Goal: Transaction & Acquisition: Purchase product/service

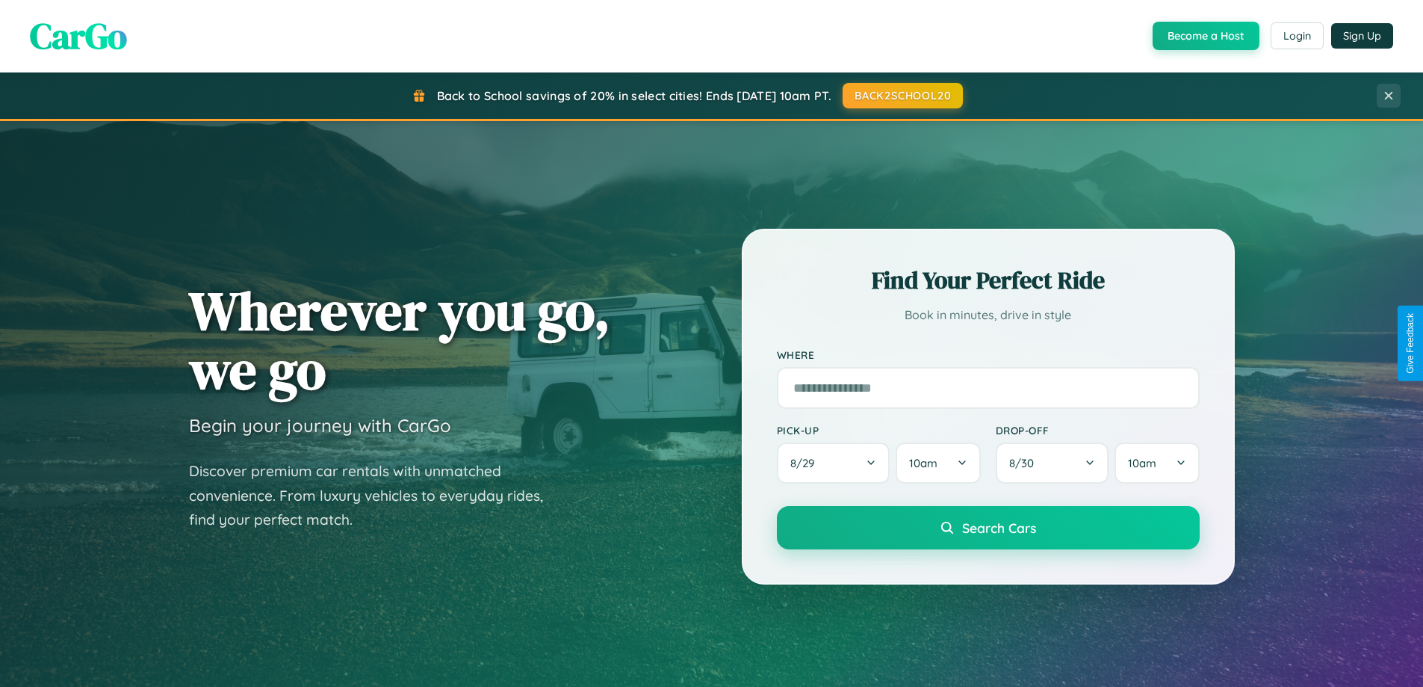
scroll to position [2875, 0]
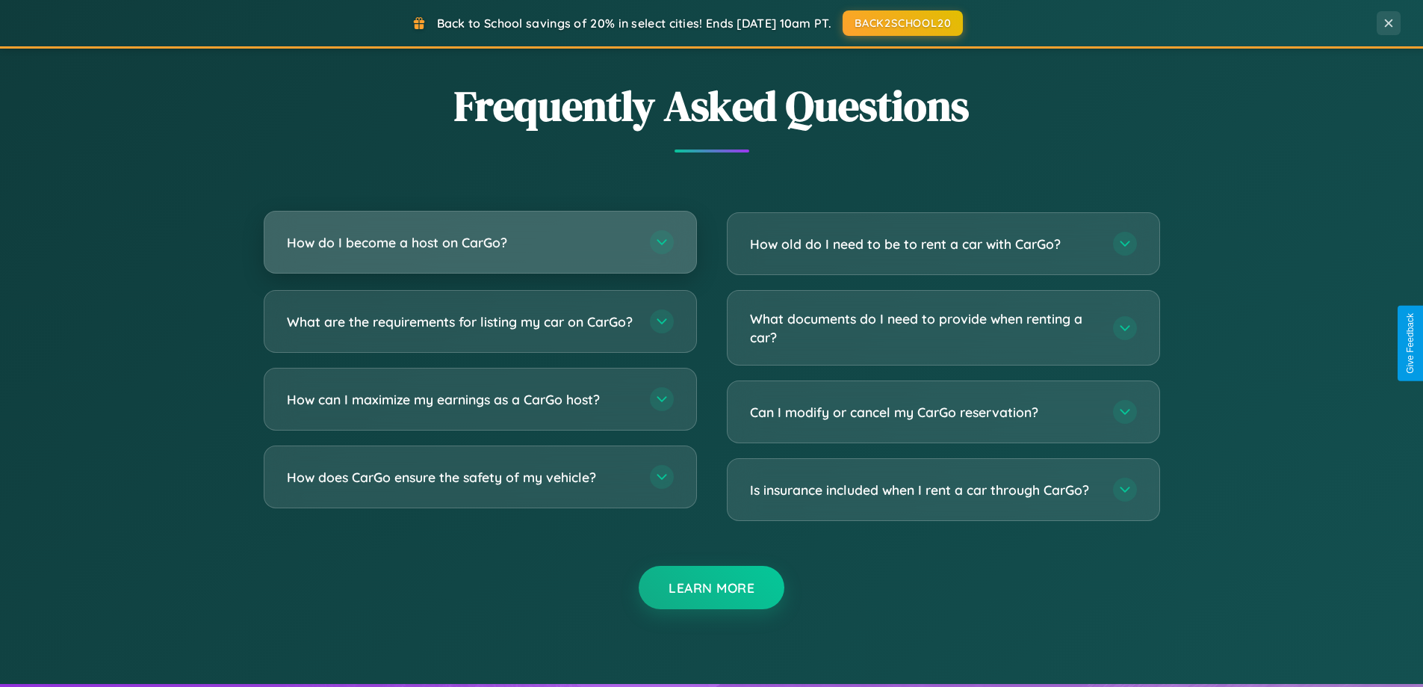
click at [480, 242] on h3 "How do I become a host on CarGo?" at bounding box center [461, 242] width 348 height 19
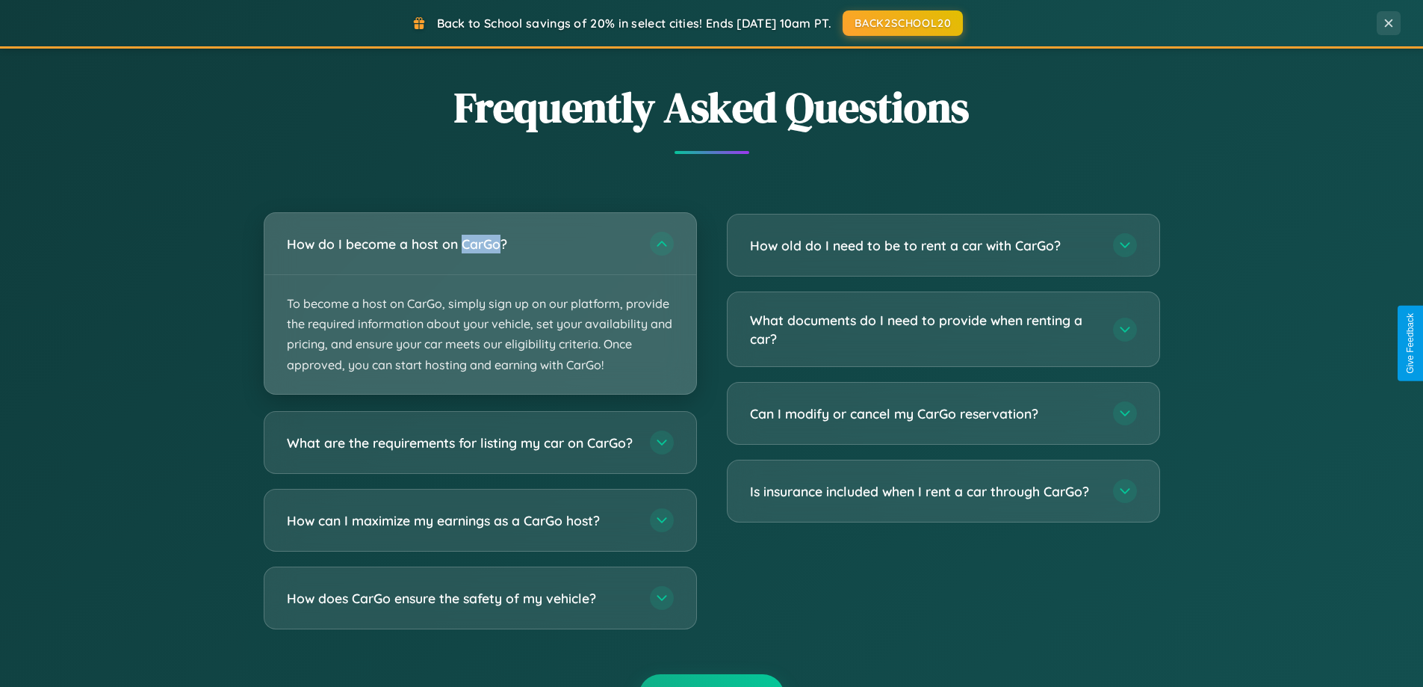
scroll to position [2401, 0]
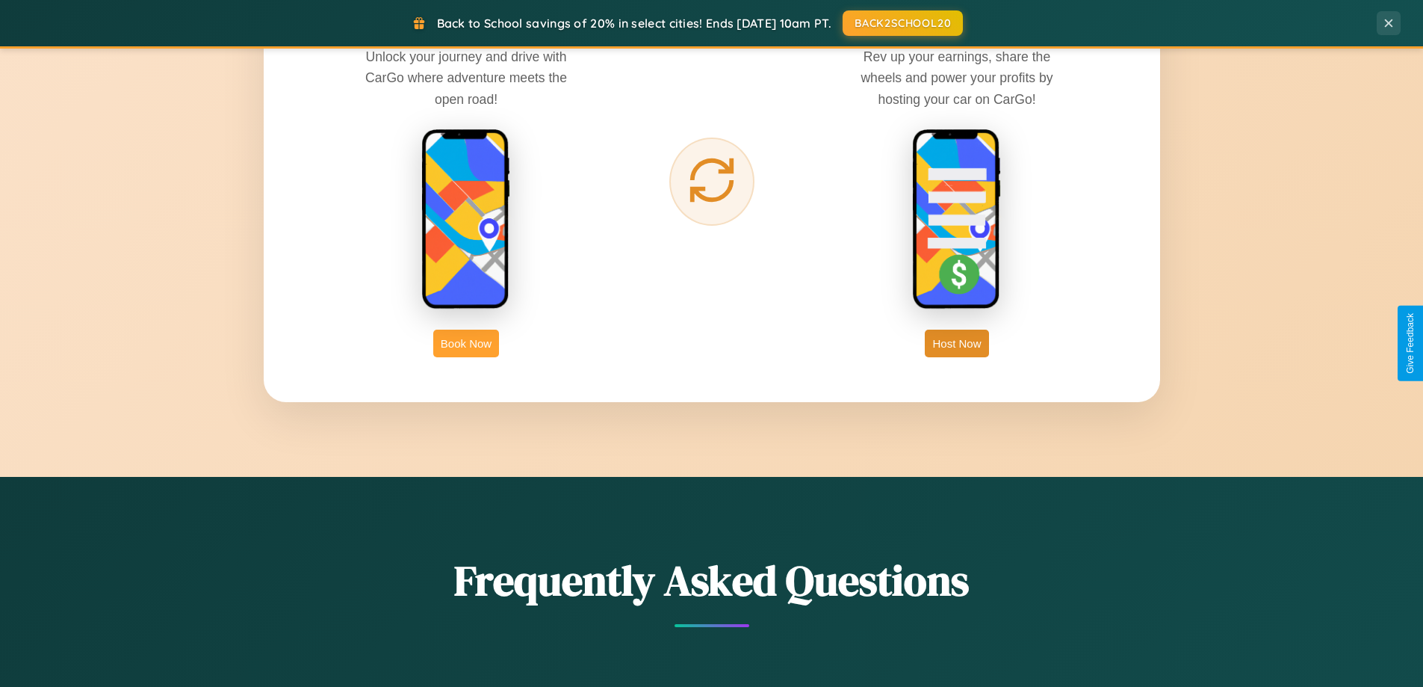
click at [466, 343] on button "Book Now" at bounding box center [466, 344] width 66 height 28
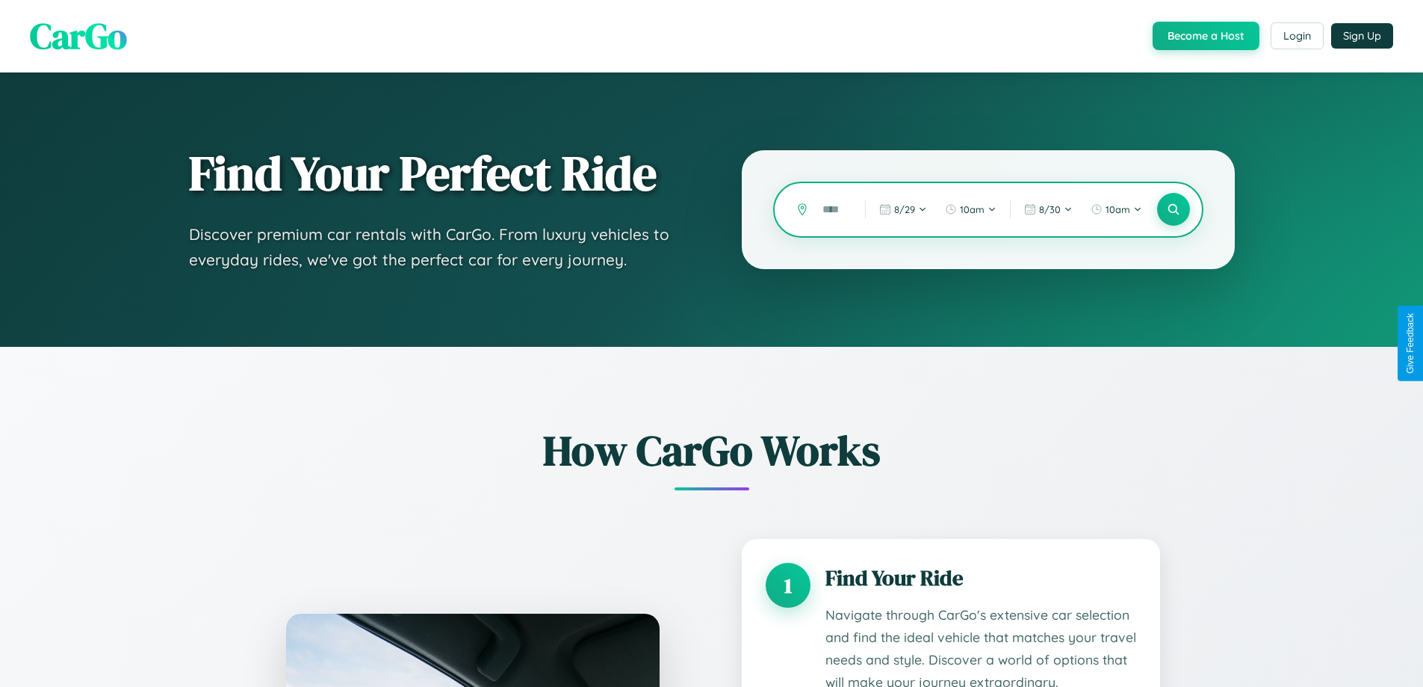
click at [833, 209] on input "text" at bounding box center [832, 210] width 35 height 26
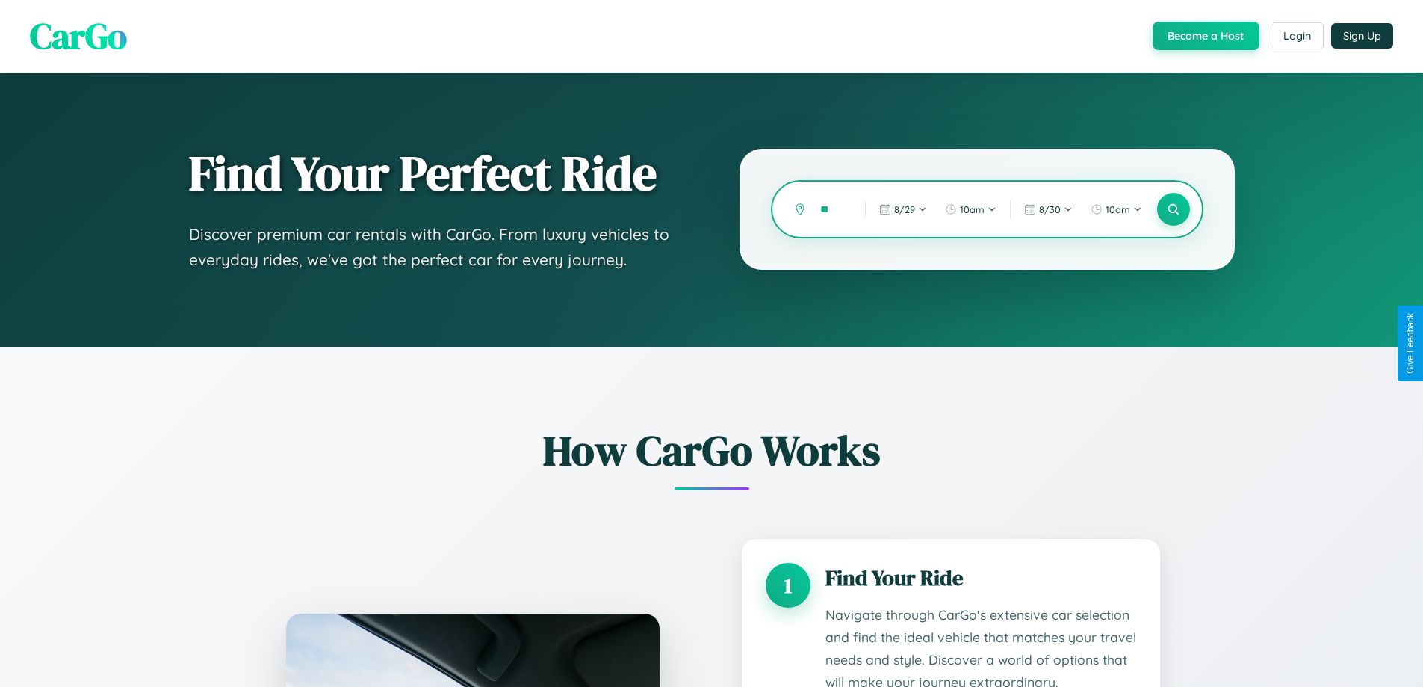
type input "*"
type input "*********"
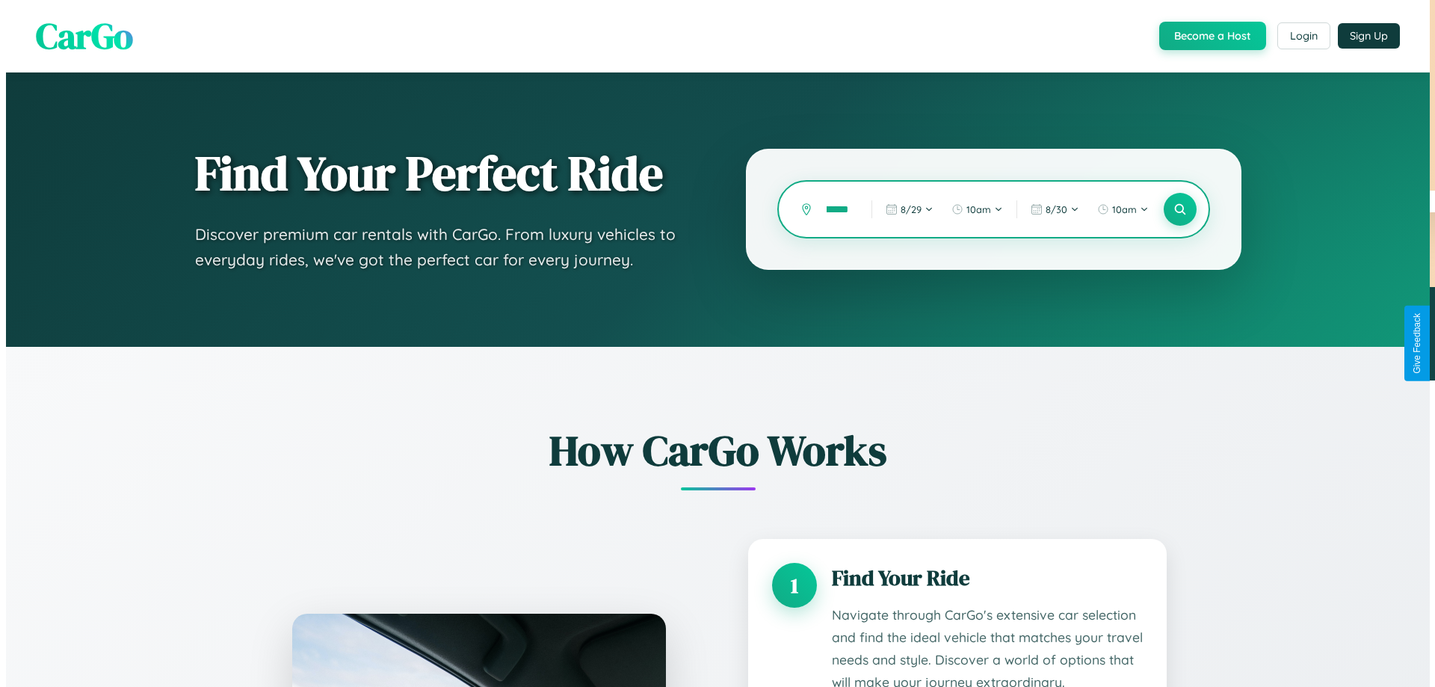
scroll to position [0, 29]
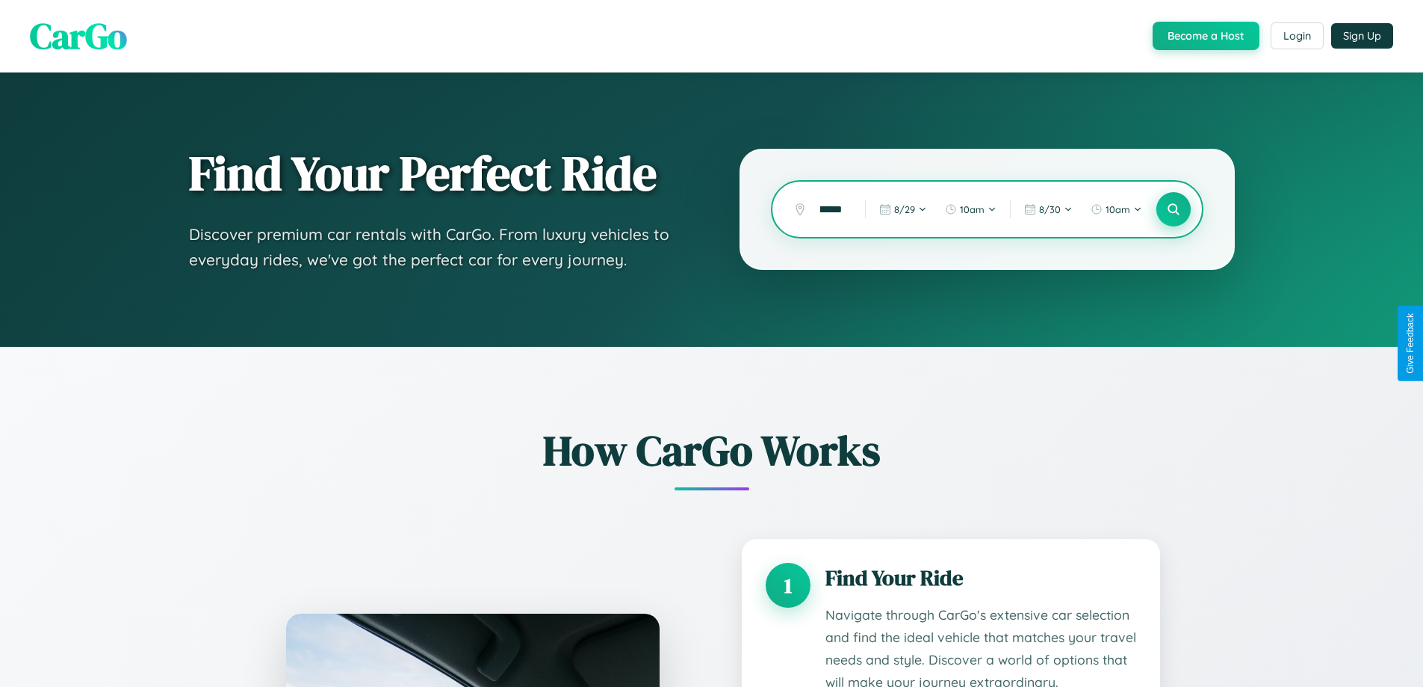
click at [1173, 209] on icon at bounding box center [1173, 209] width 14 height 14
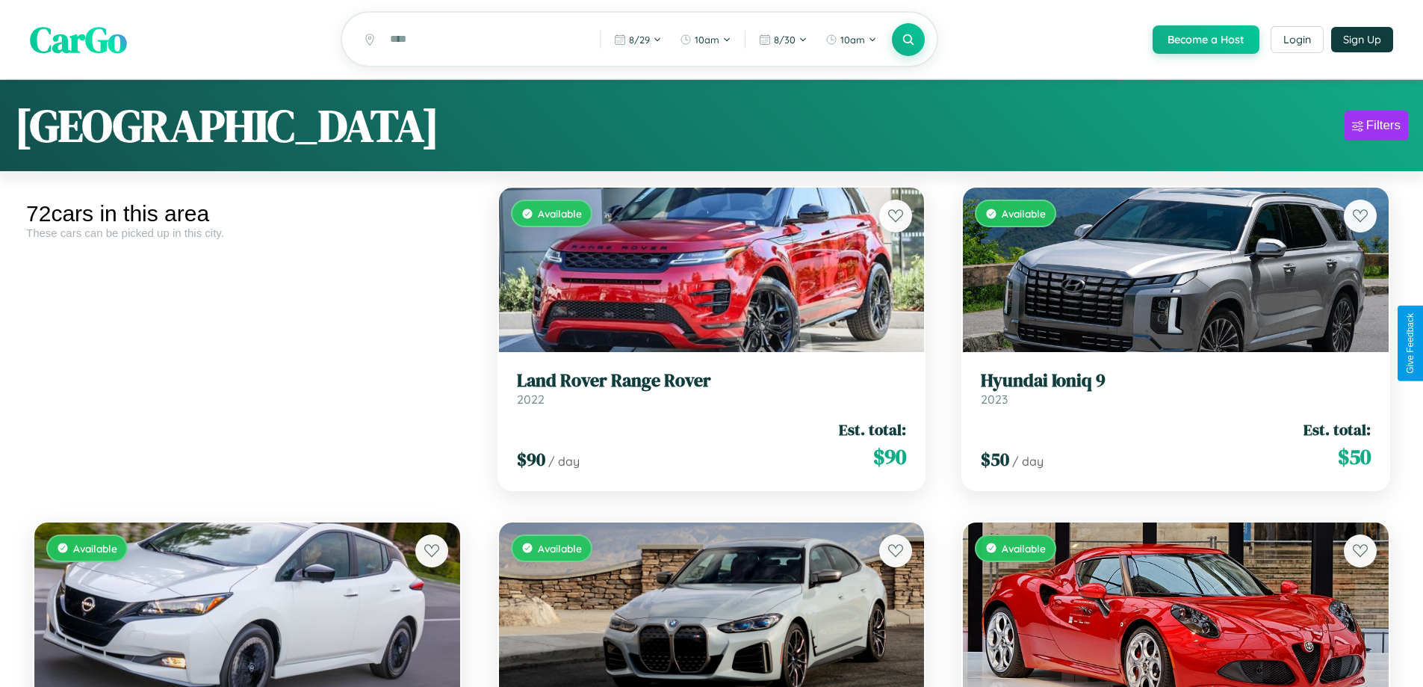
scroll to position [4951, 0]
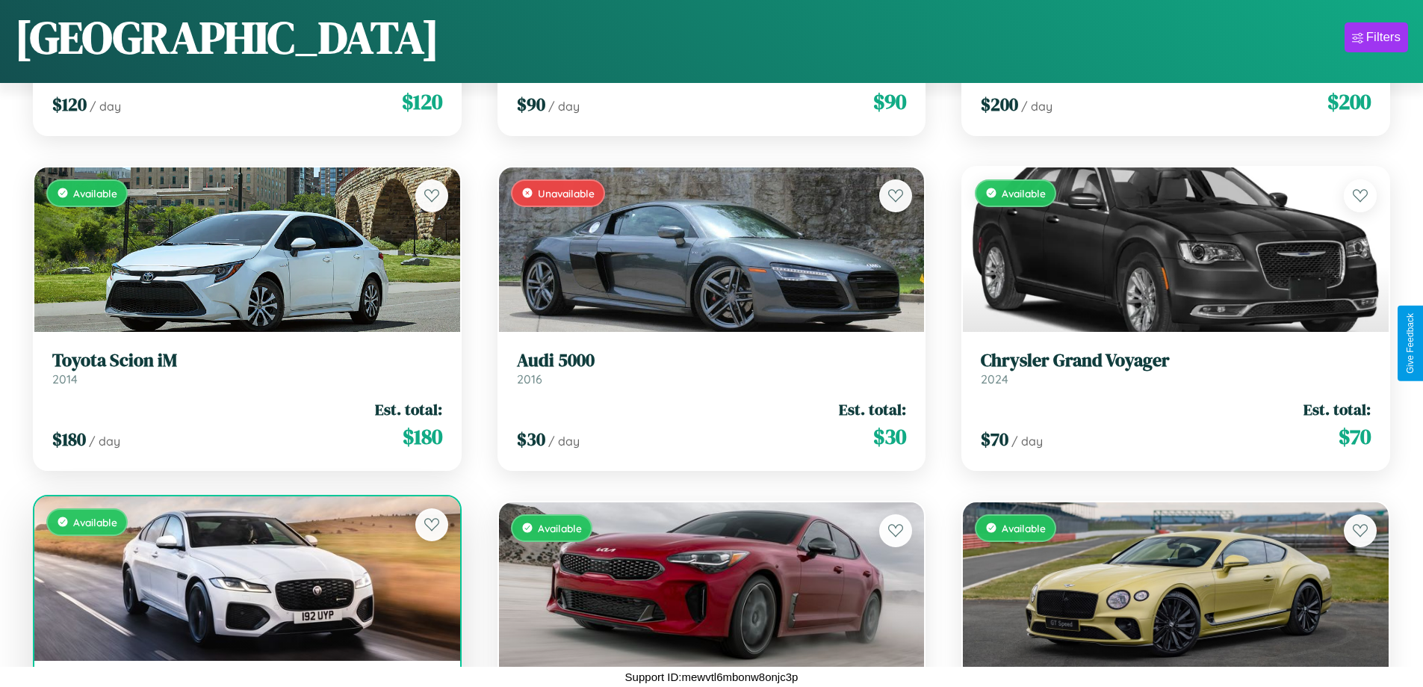
click at [245, 584] on div "Available" at bounding box center [247, 578] width 426 height 164
click at [245, 578] on div "Available" at bounding box center [247, 578] width 426 height 164
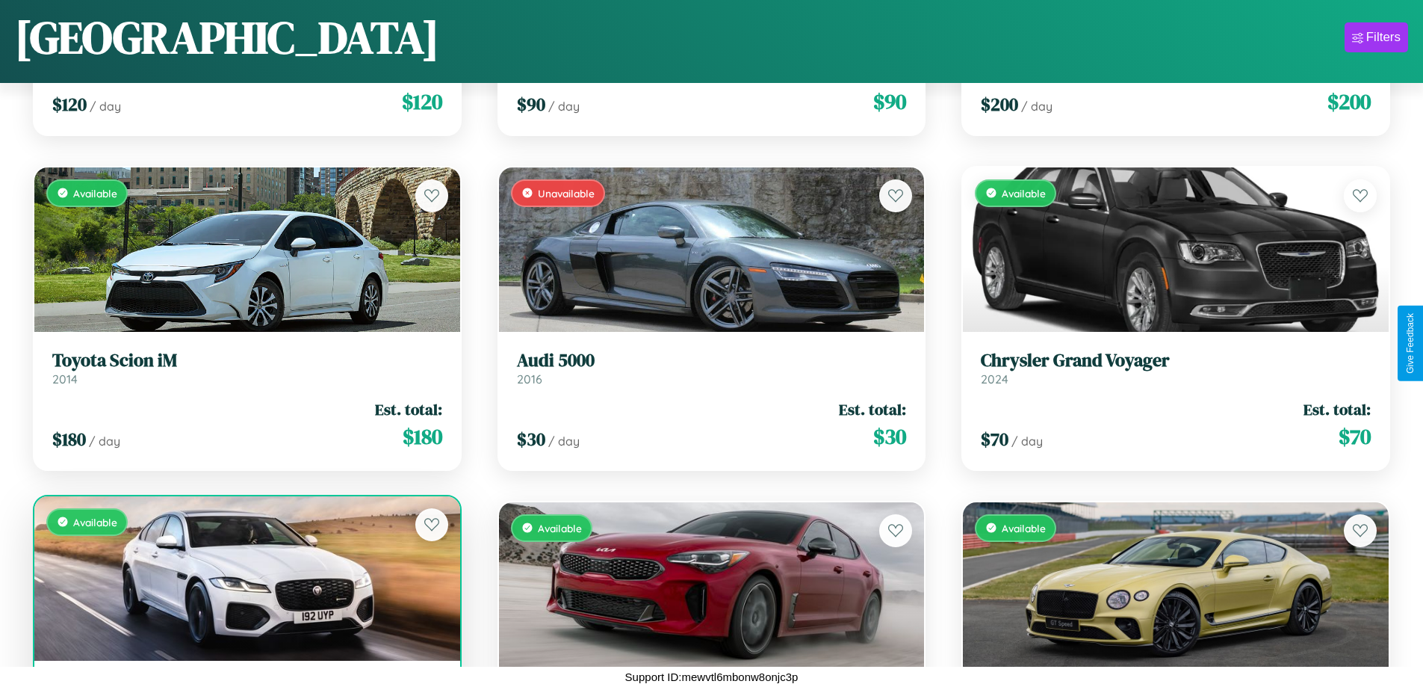
click at [245, 578] on div "Available" at bounding box center [247, 578] width 426 height 164
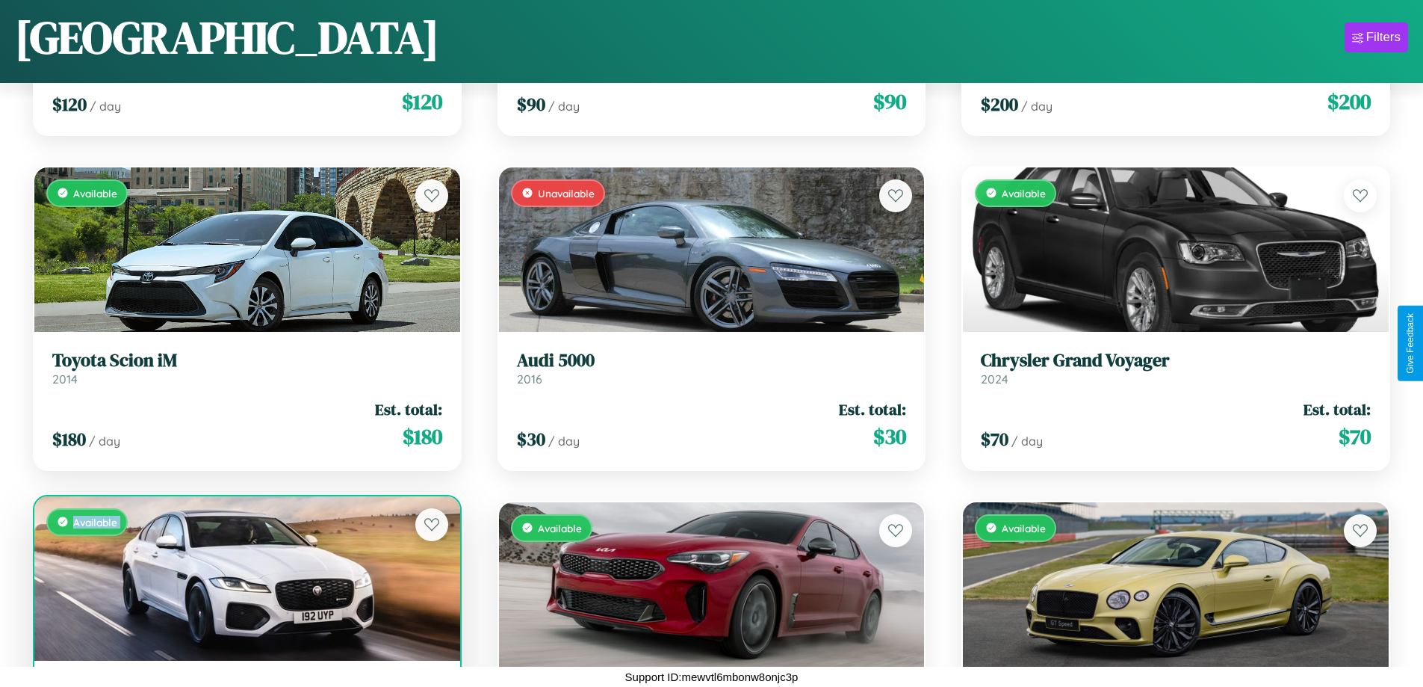
click at [245, 578] on div "Available" at bounding box center [247, 578] width 426 height 164
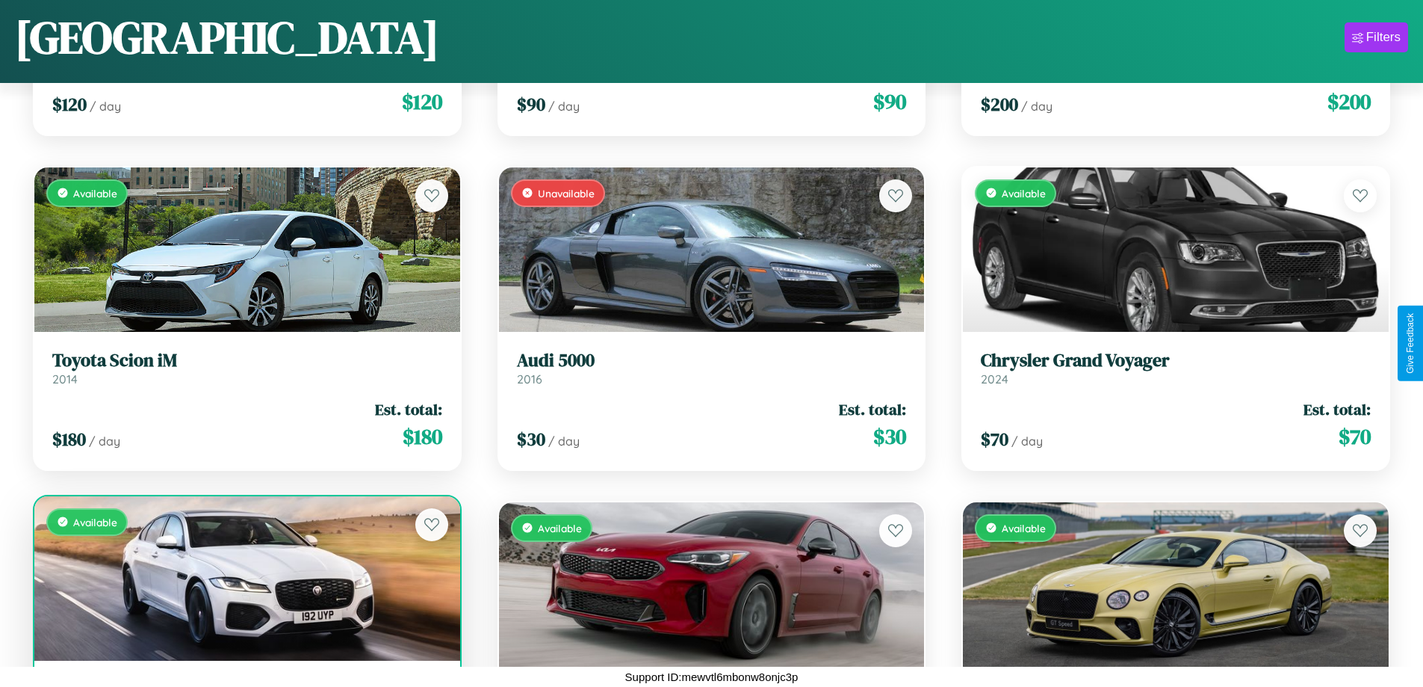
click at [245, 578] on div "Available" at bounding box center [247, 578] width 426 height 164
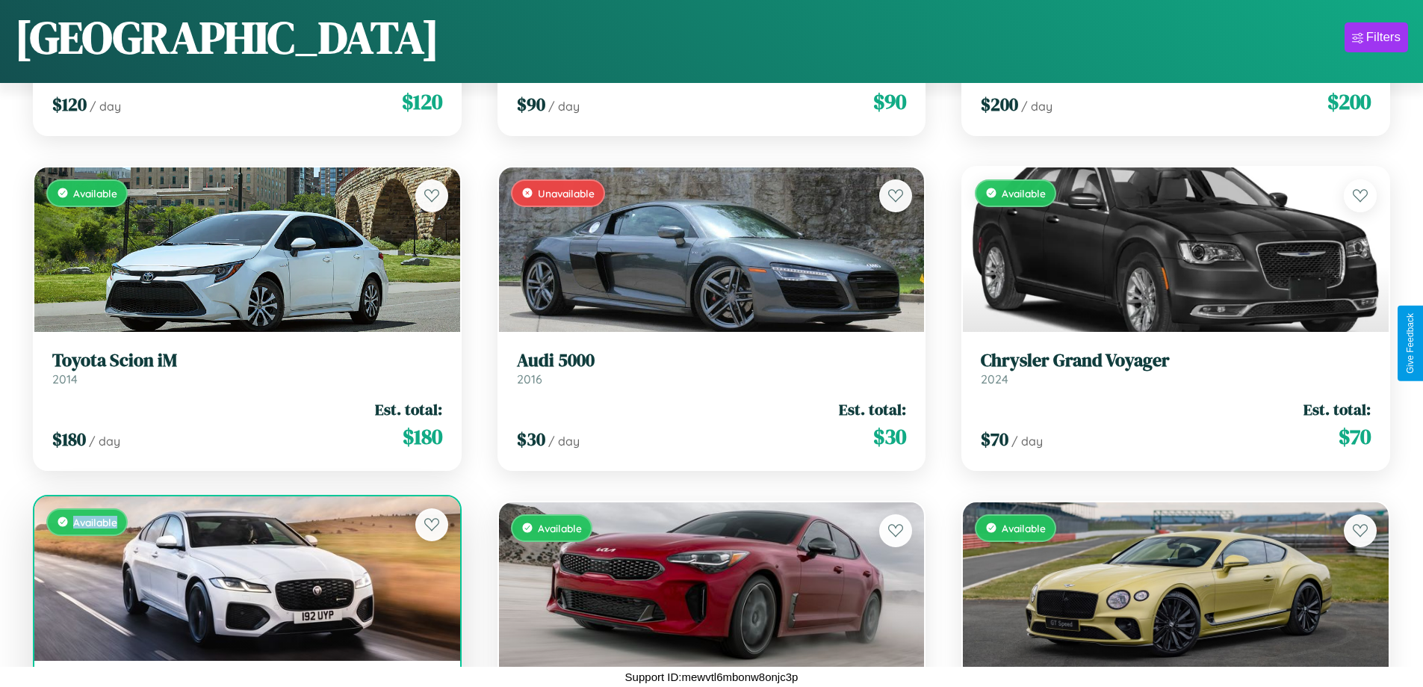
click at [245, 578] on div "Available" at bounding box center [247, 578] width 426 height 164
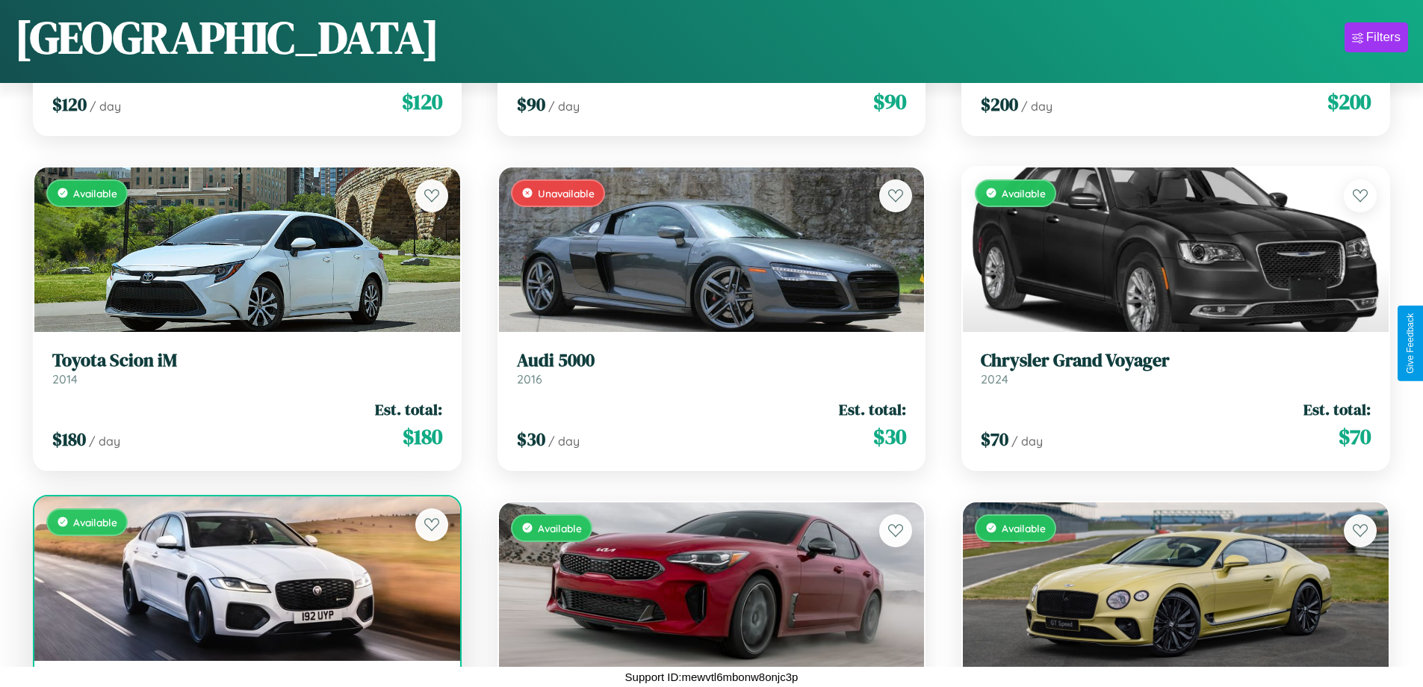
scroll to position [4999, 0]
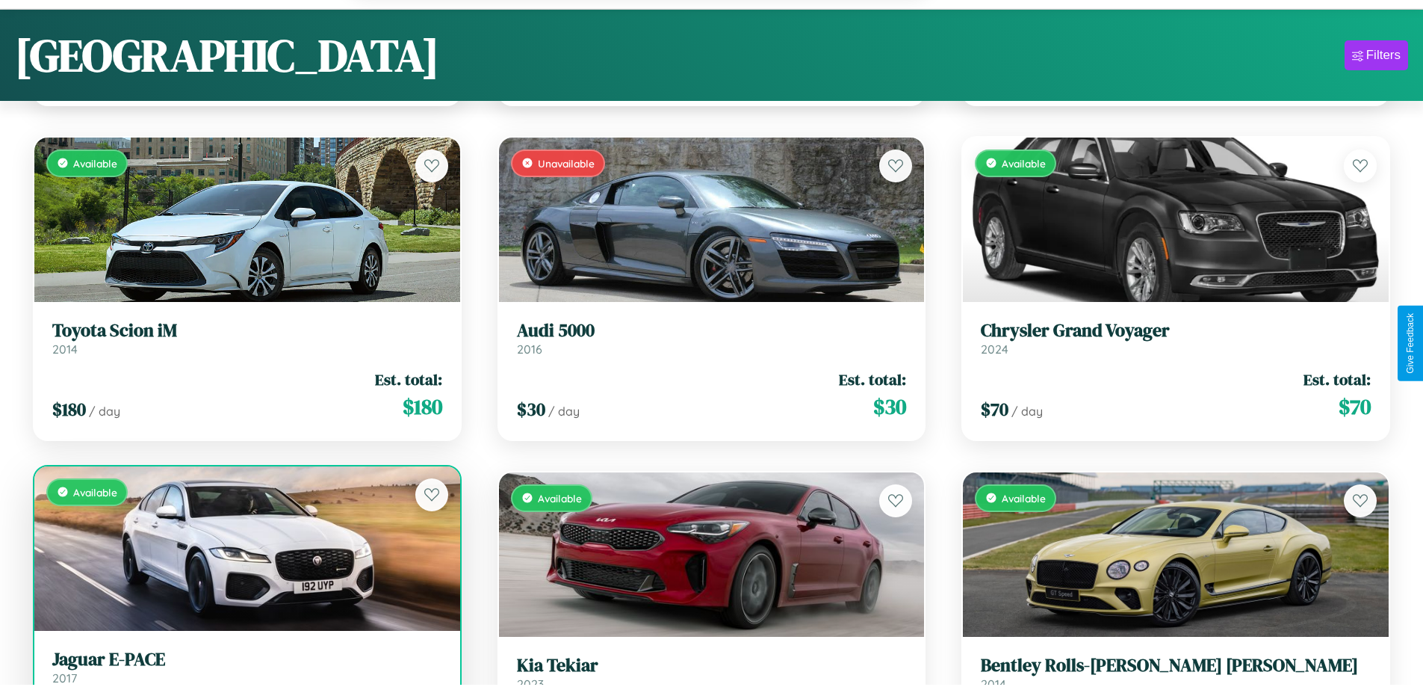
click at [245, 668] on h3 "Jaguar E-PACE" at bounding box center [247, 660] width 390 height 22
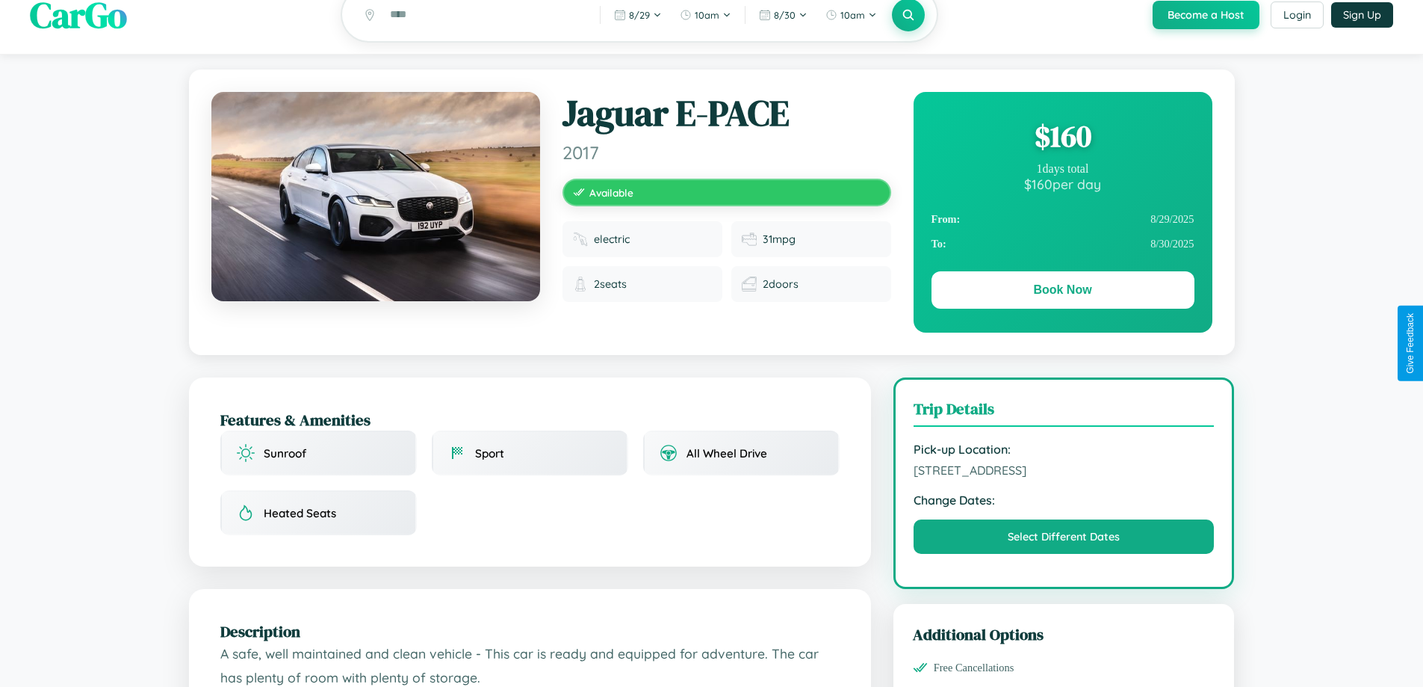
scroll to position [154, 0]
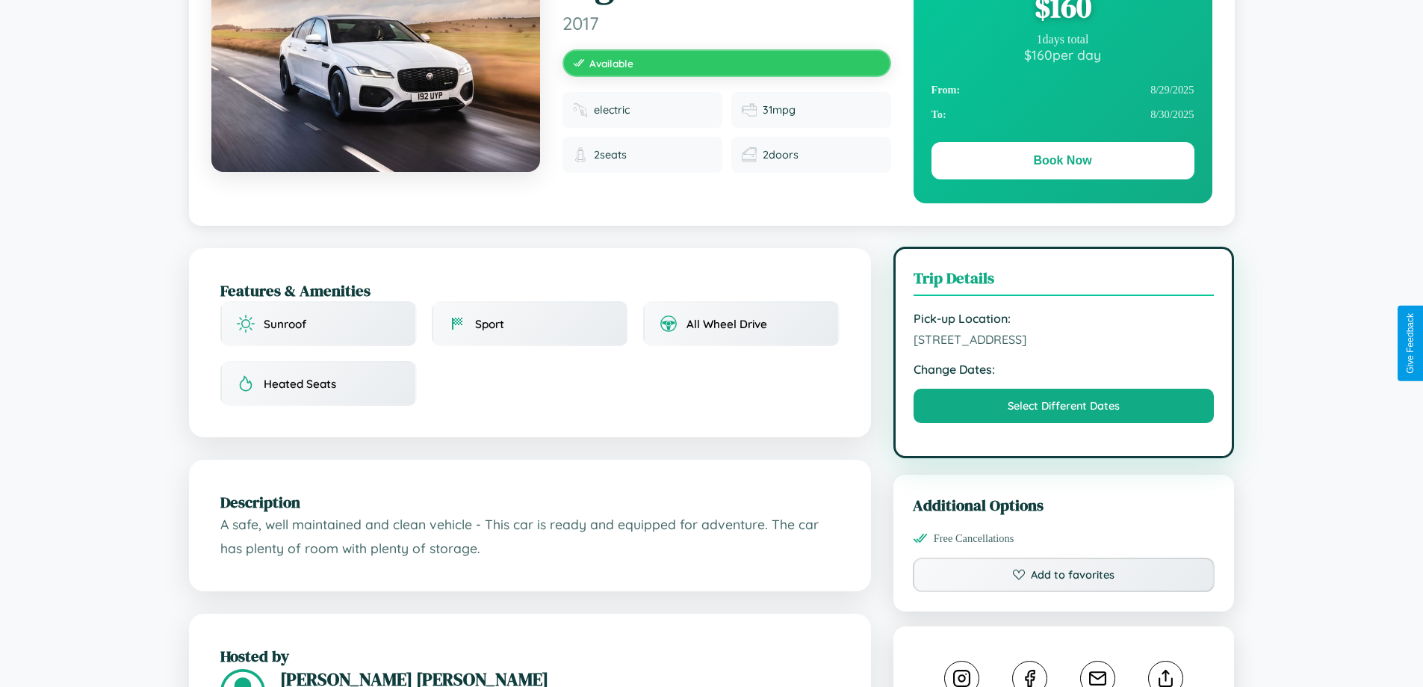
click at [1064, 341] on span "[STREET_ADDRESS]" at bounding box center [1064, 339] width 301 height 15
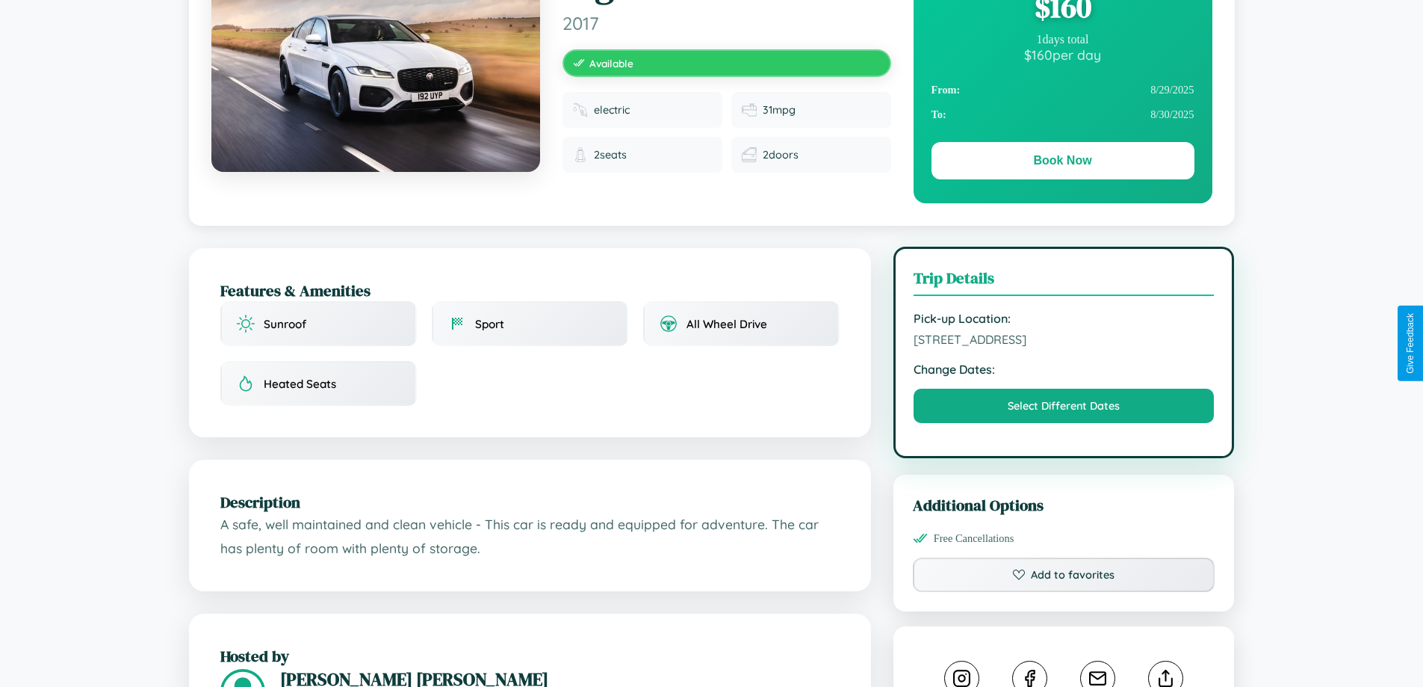
click at [1064, 341] on span "[STREET_ADDRESS]" at bounding box center [1064, 339] width 301 height 15
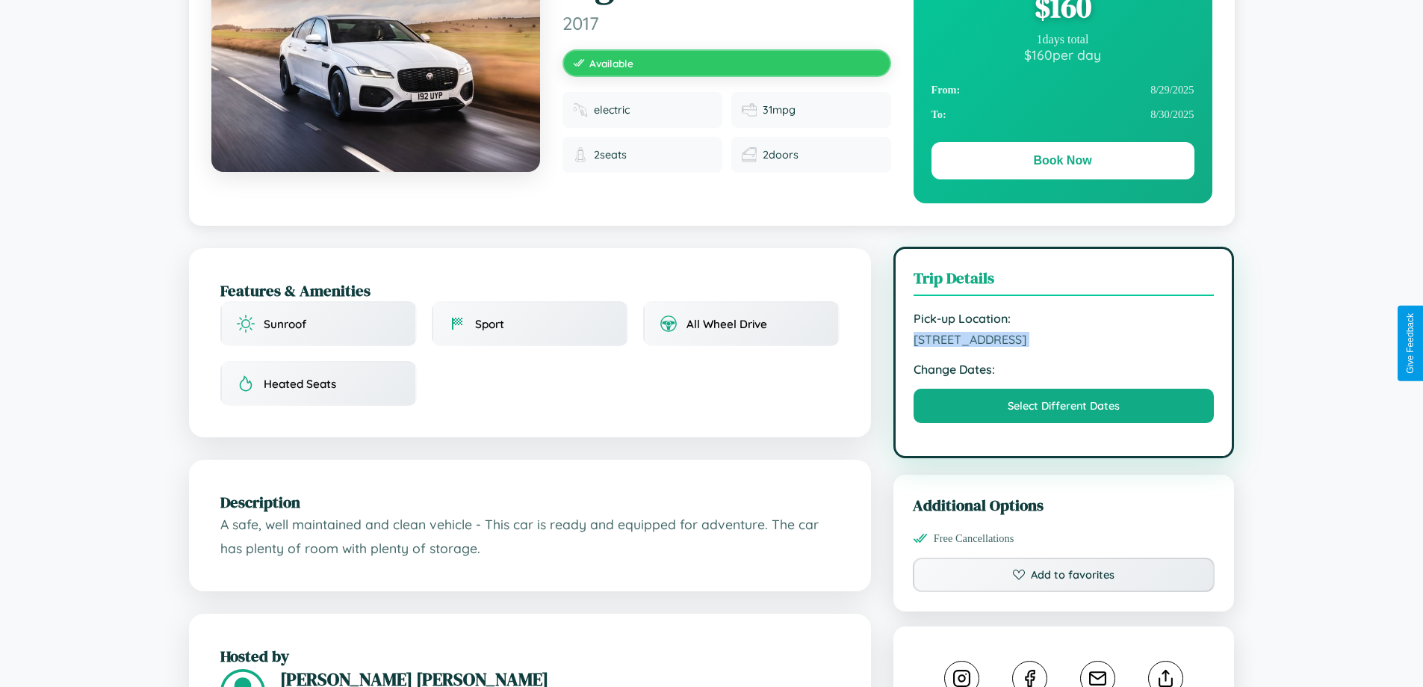
click at [1064, 341] on span "[STREET_ADDRESS]" at bounding box center [1064, 339] width 301 height 15
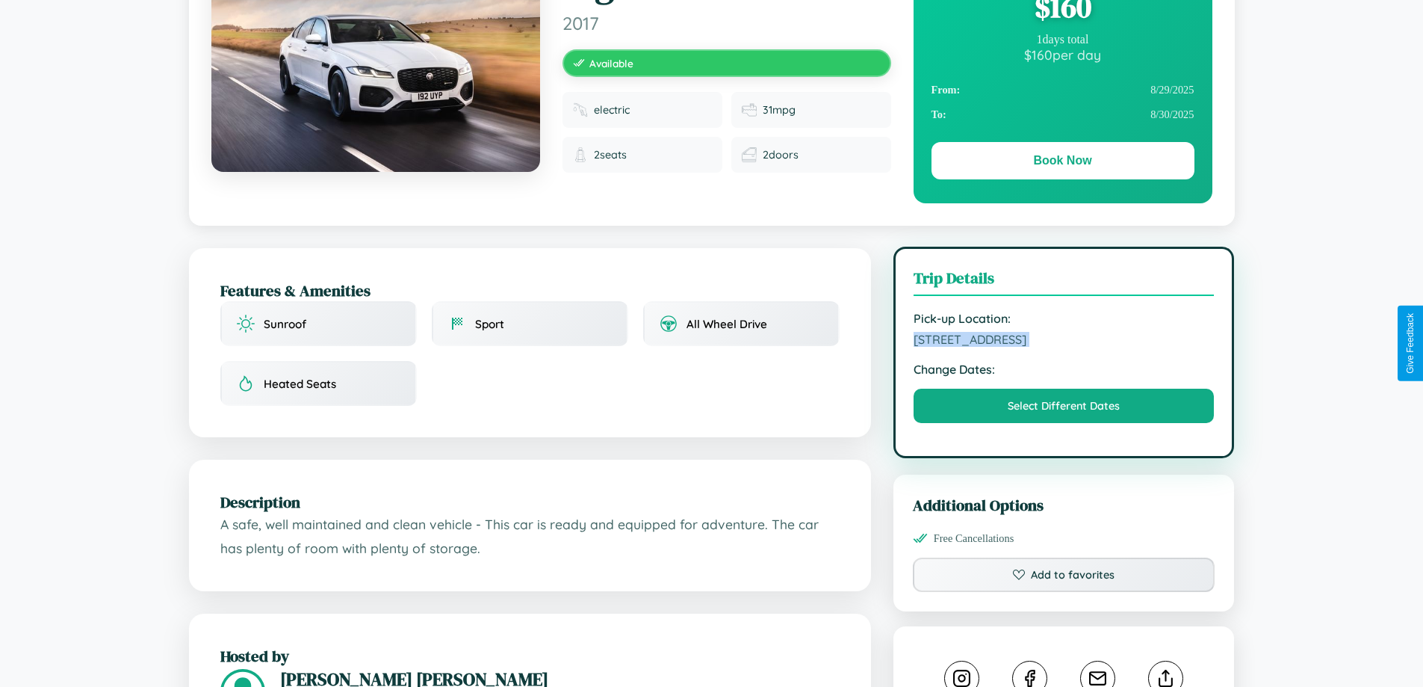
click at [1064, 341] on span "[STREET_ADDRESS]" at bounding box center [1064, 339] width 301 height 15
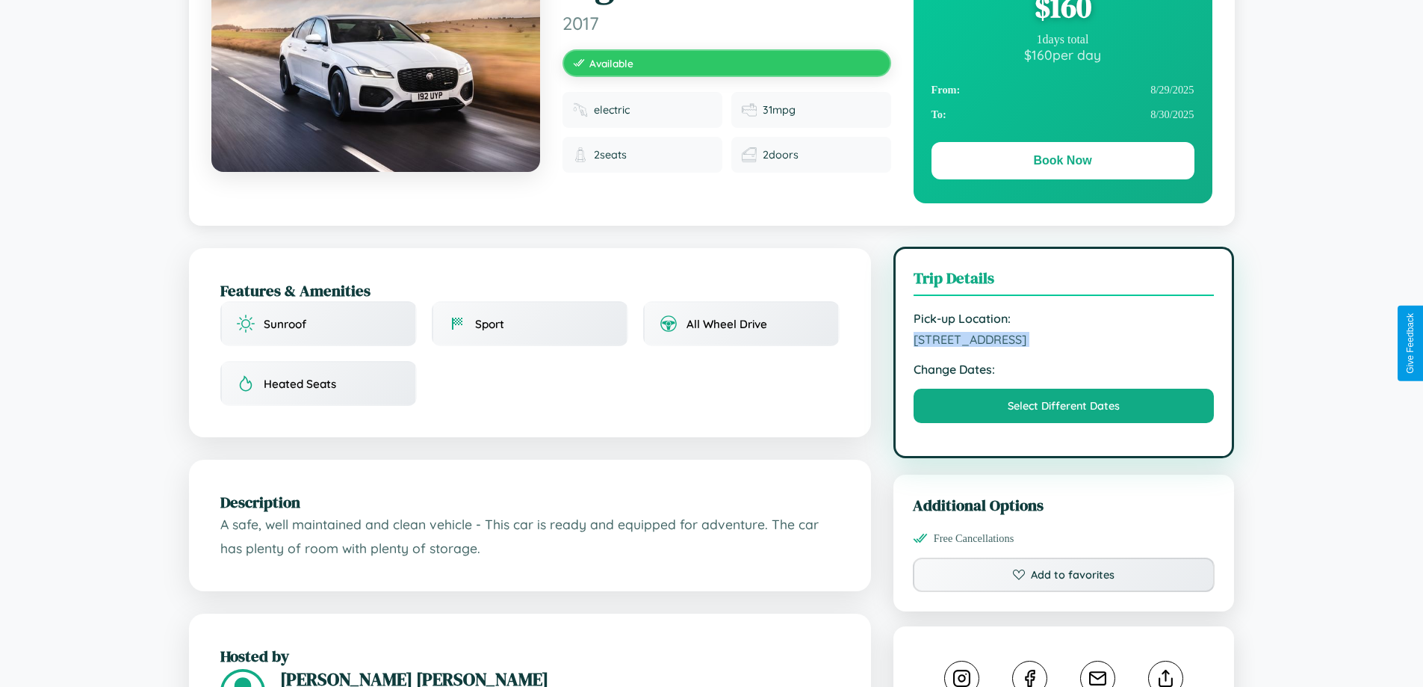
click at [1064, 341] on span "[STREET_ADDRESS]" at bounding box center [1064, 339] width 301 height 15
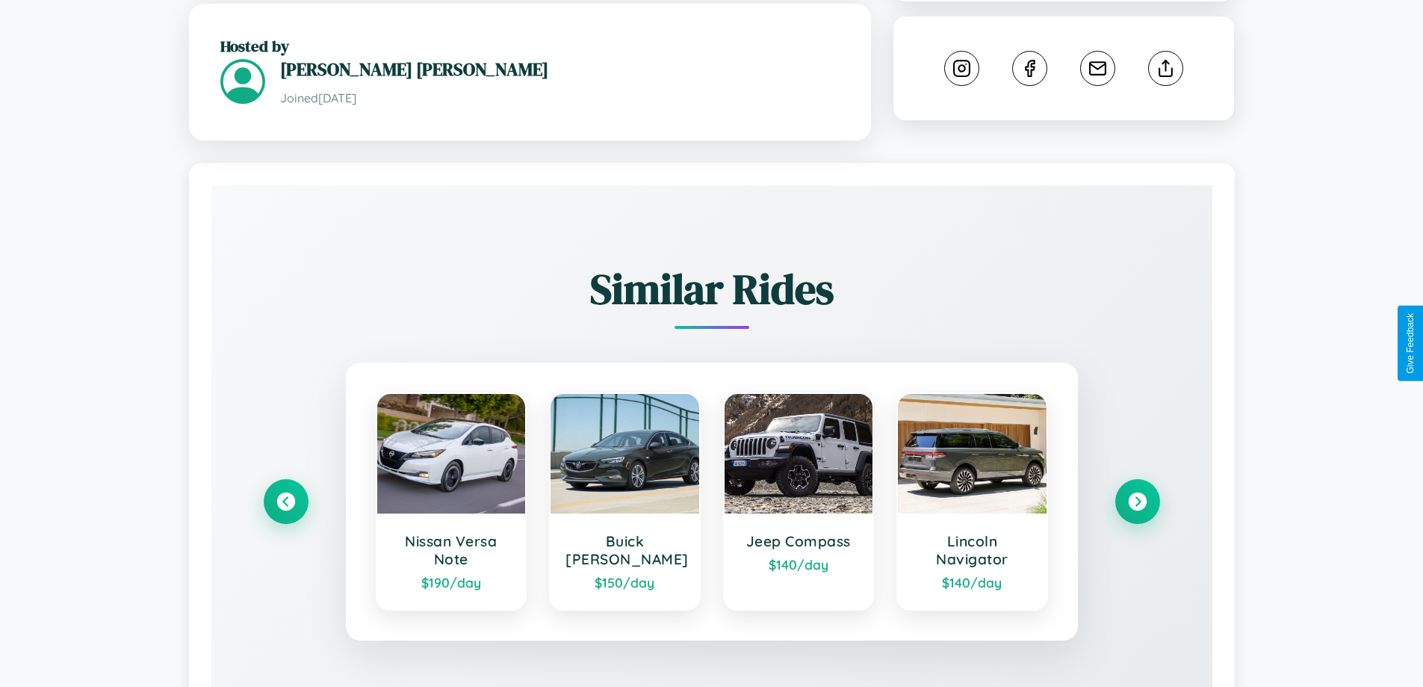
scroll to position [852, 0]
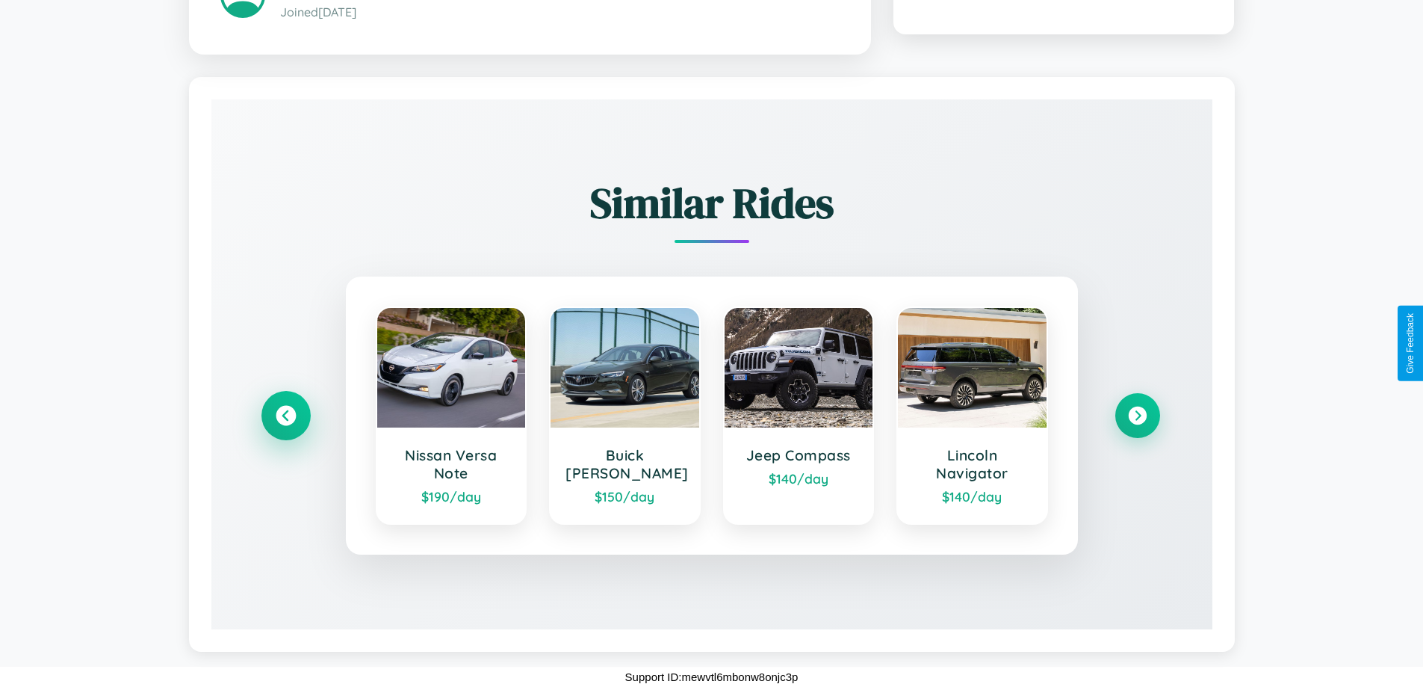
click at [285, 415] on icon at bounding box center [286, 416] width 20 height 20
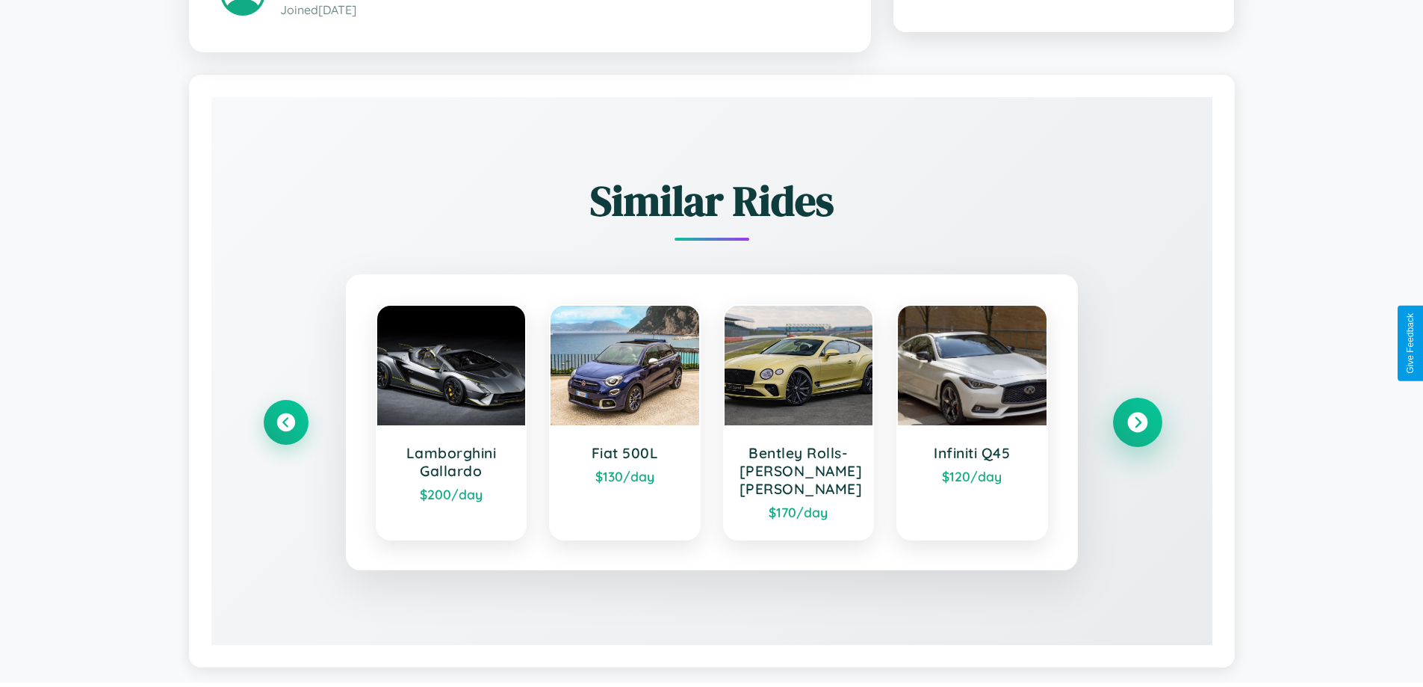
click at [1137, 424] on icon at bounding box center [1138, 422] width 20 height 20
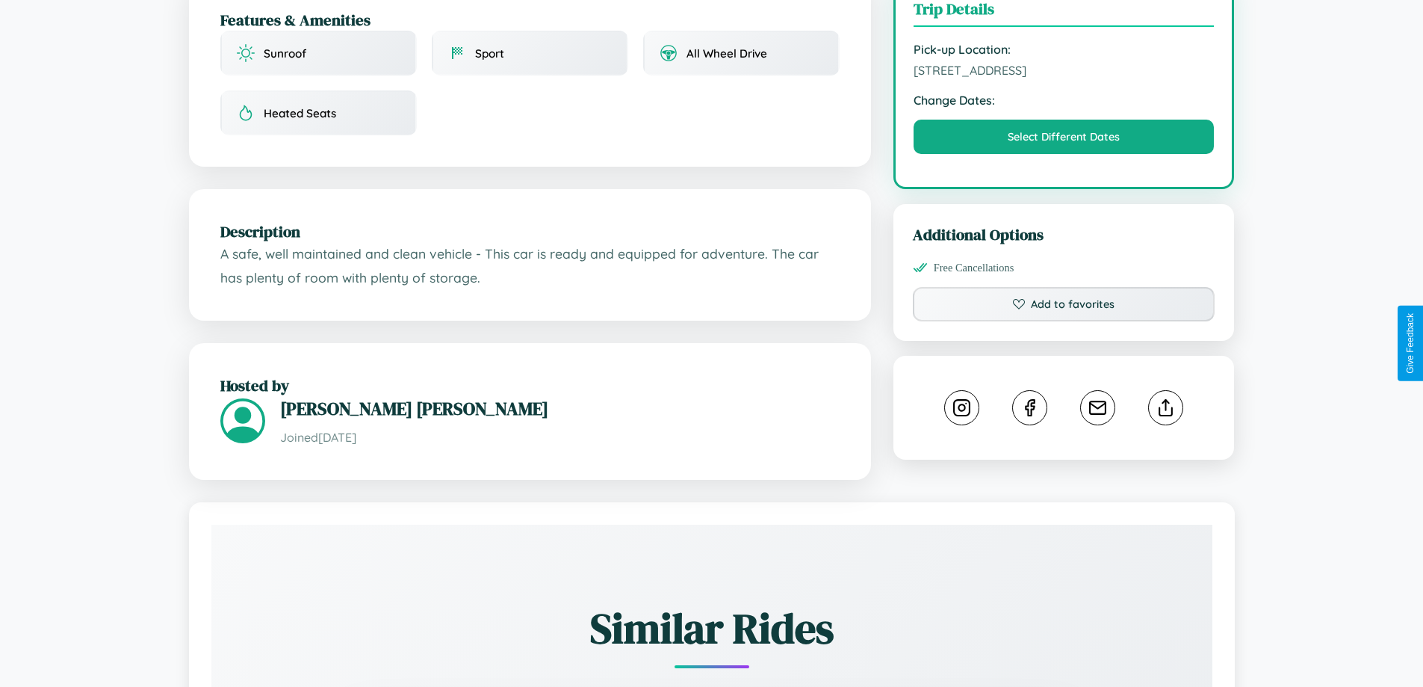
scroll to position [388, 0]
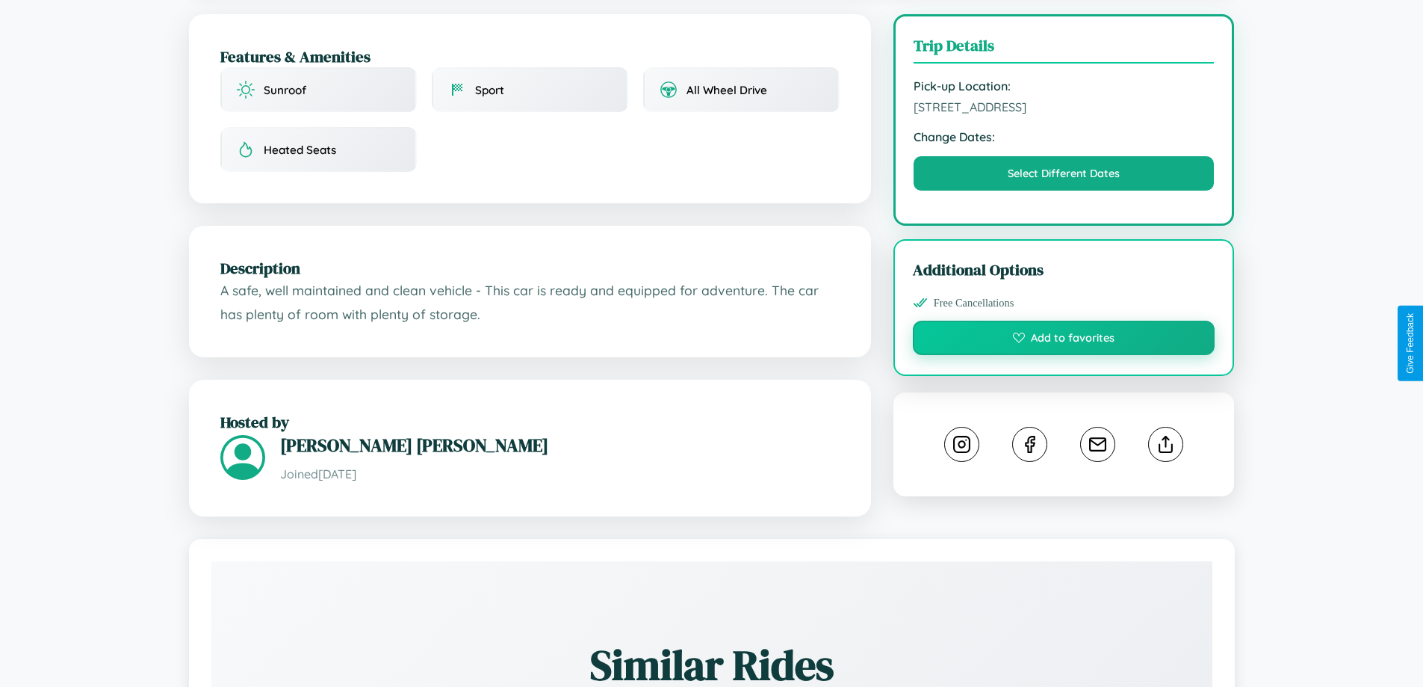
click at [1064, 340] on button "Add to favorites" at bounding box center [1064, 338] width 303 height 34
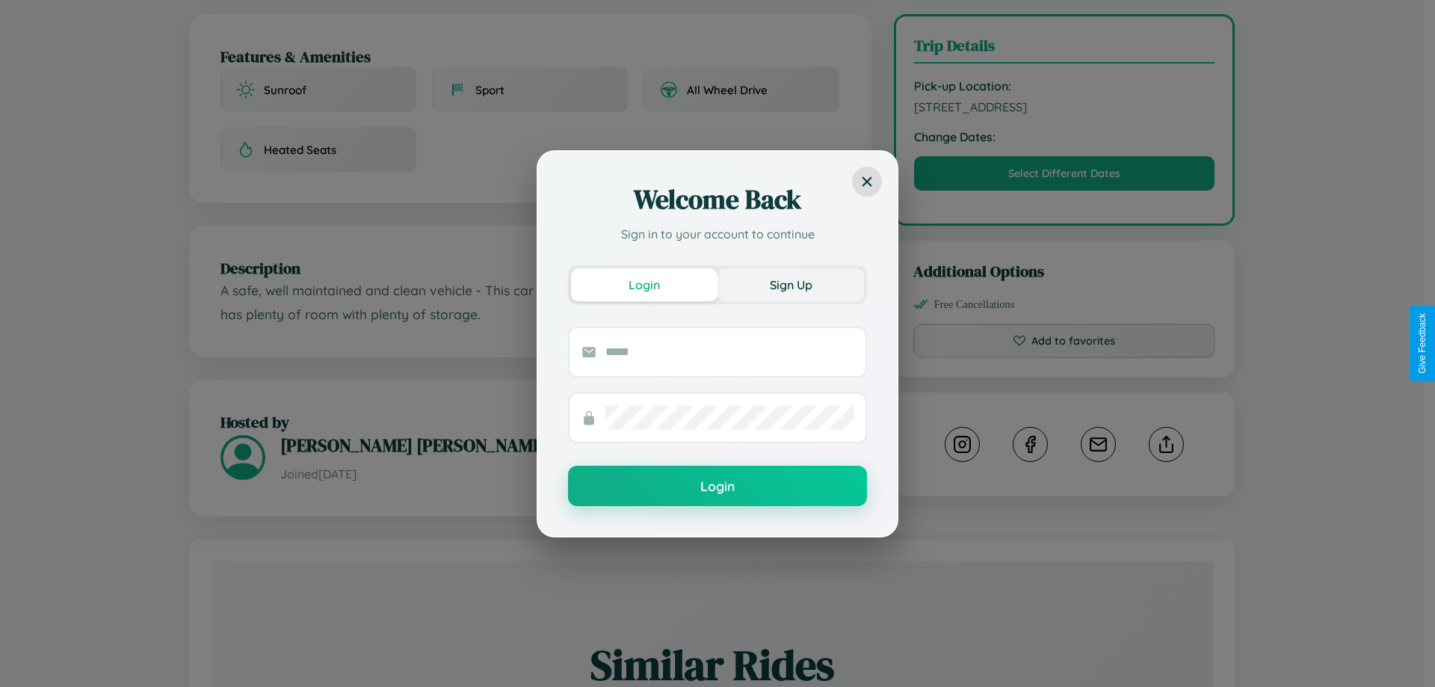
click at [791, 284] on button "Sign Up" at bounding box center [790, 284] width 146 height 33
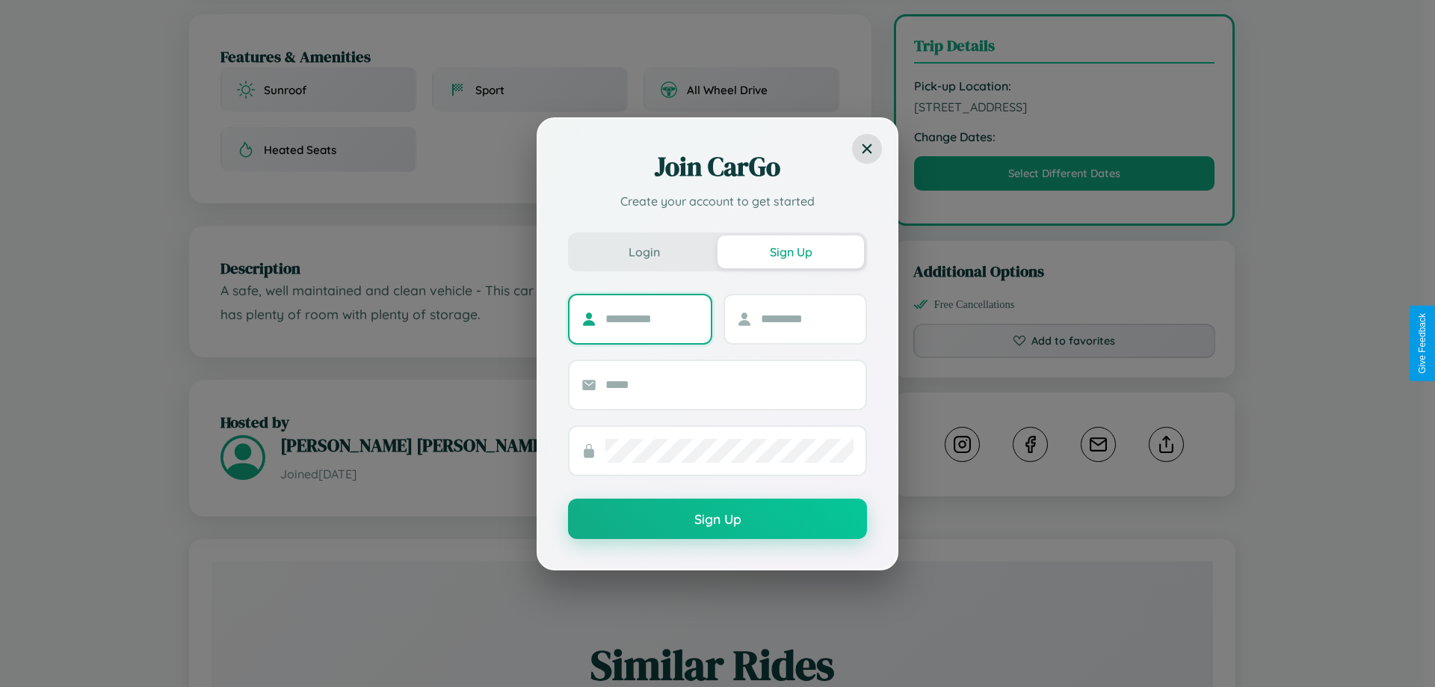
click at [652, 318] on input "text" at bounding box center [651, 319] width 93 height 24
type input "*****"
click at [806, 318] on input "text" at bounding box center [807, 319] width 93 height 24
type input "*****"
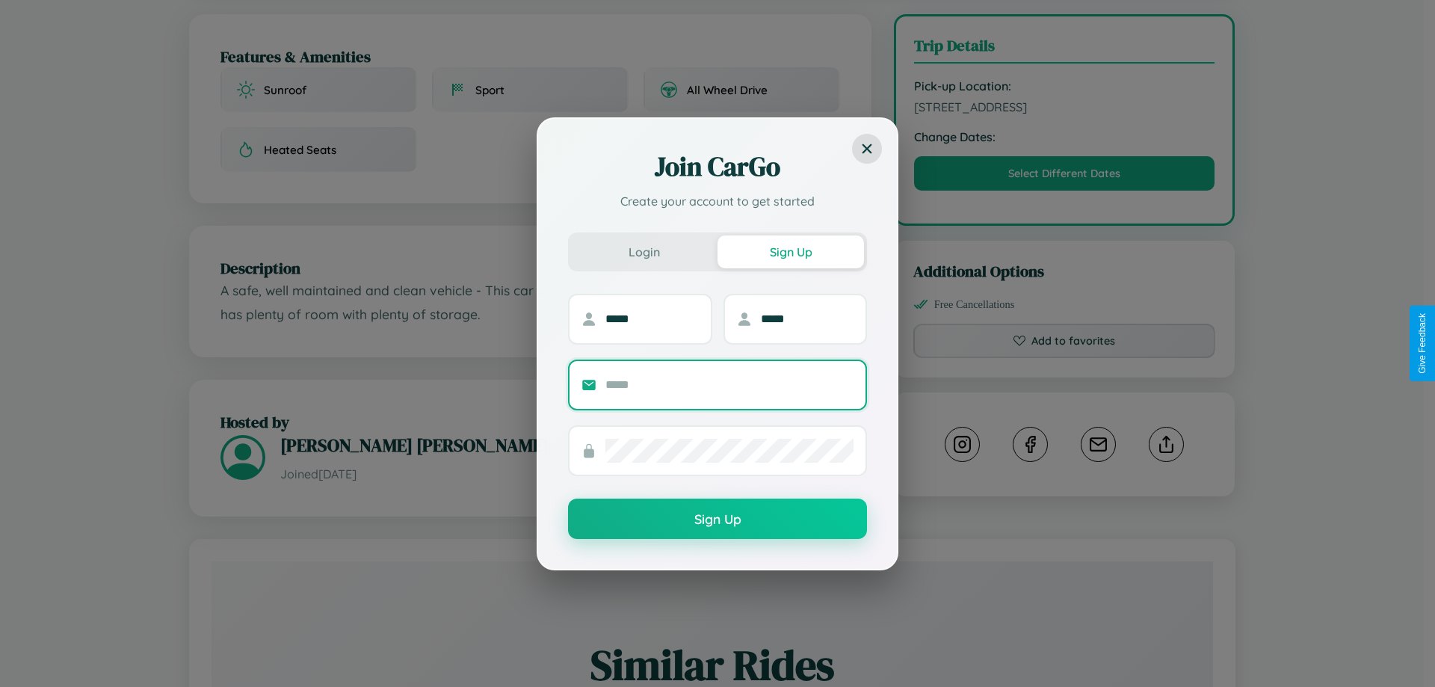
click at [729, 384] on input "text" at bounding box center [729, 385] width 248 height 24
type input "**********"
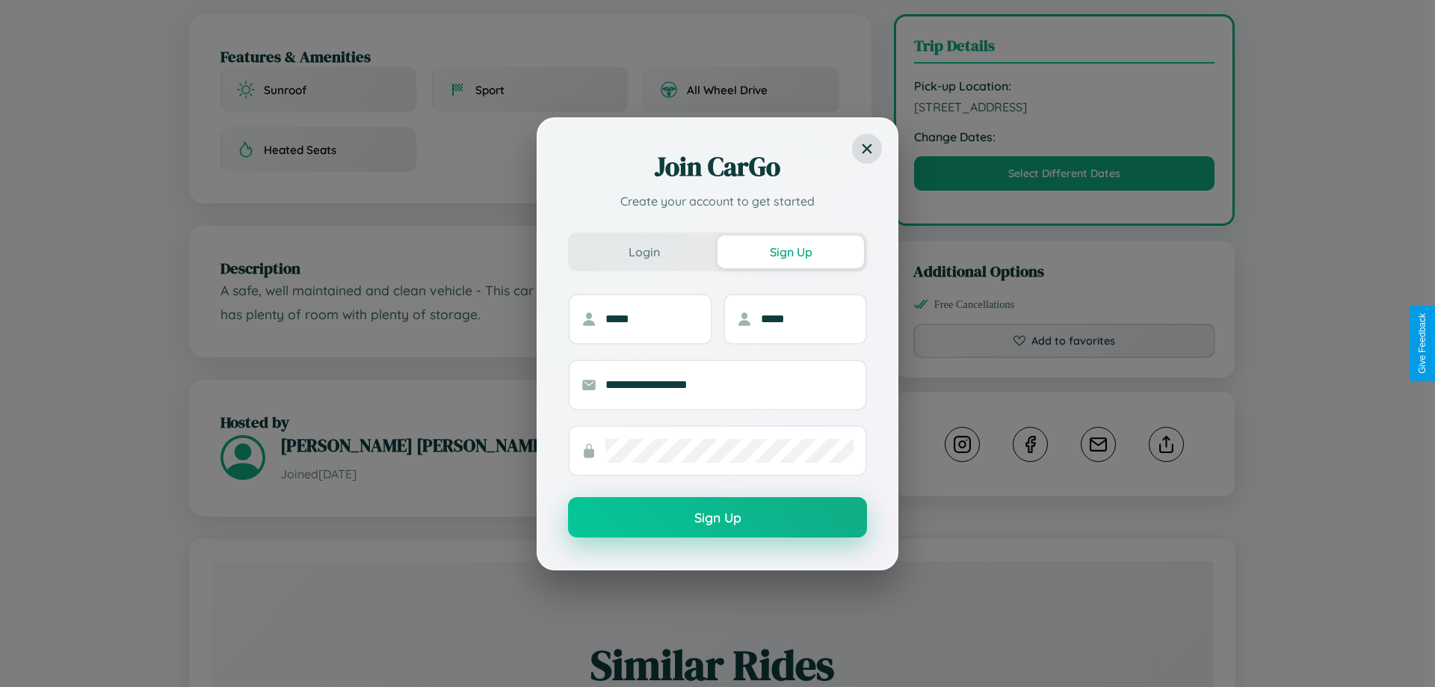
click at [717, 517] on button "Sign Up" at bounding box center [717, 517] width 299 height 40
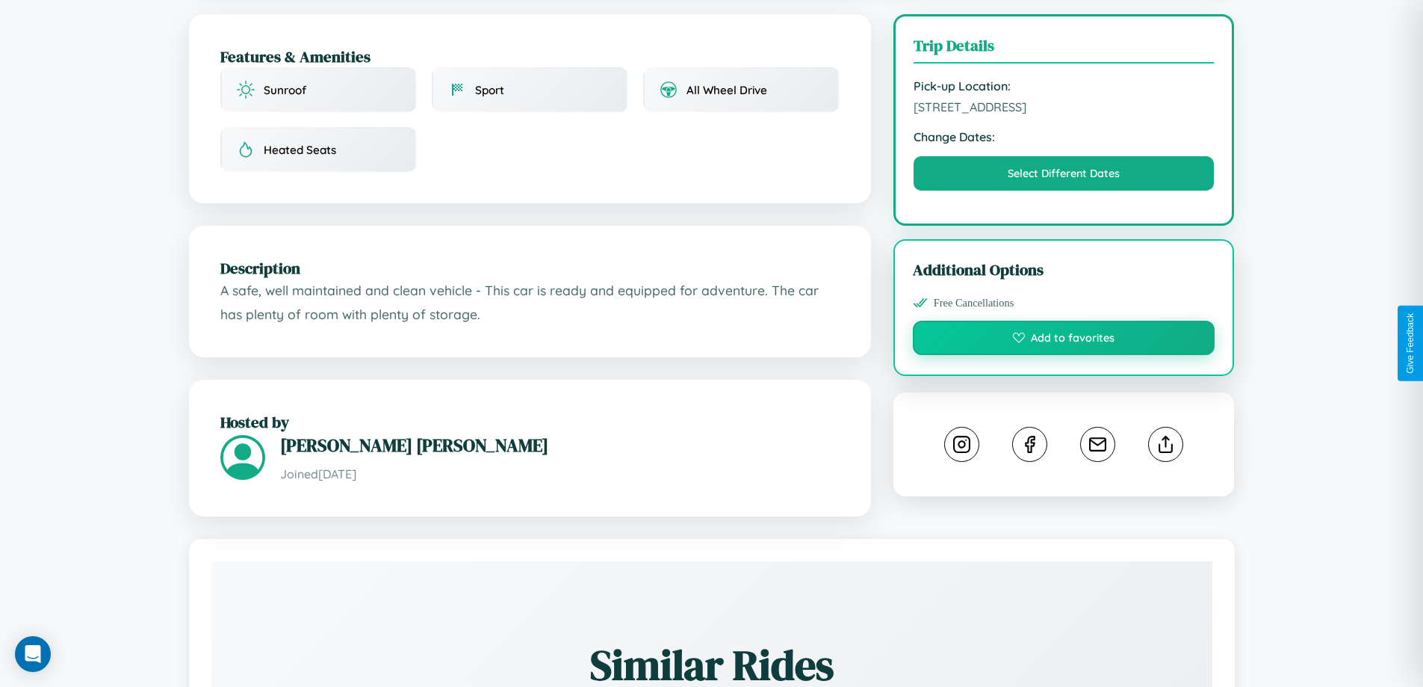
click at [1064, 340] on button "Add to favorites" at bounding box center [1064, 338] width 303 height 34
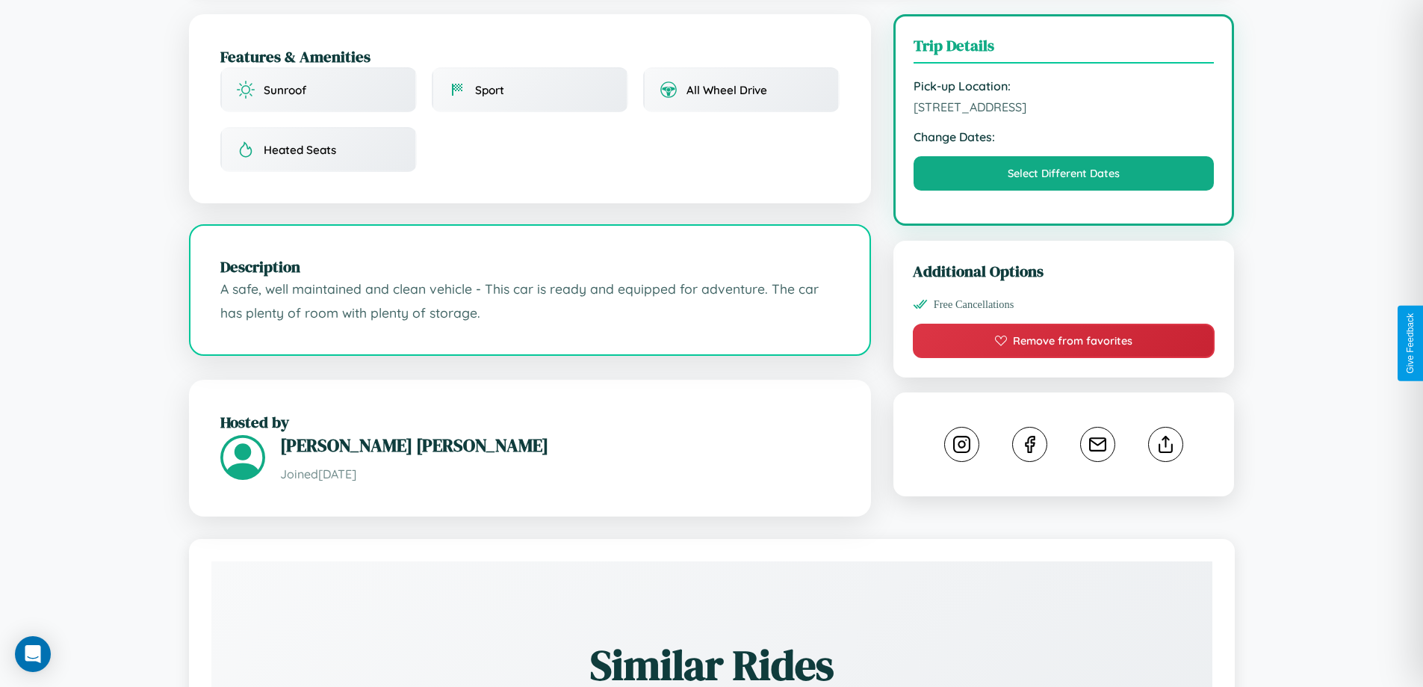
scroll to position [491, 0]
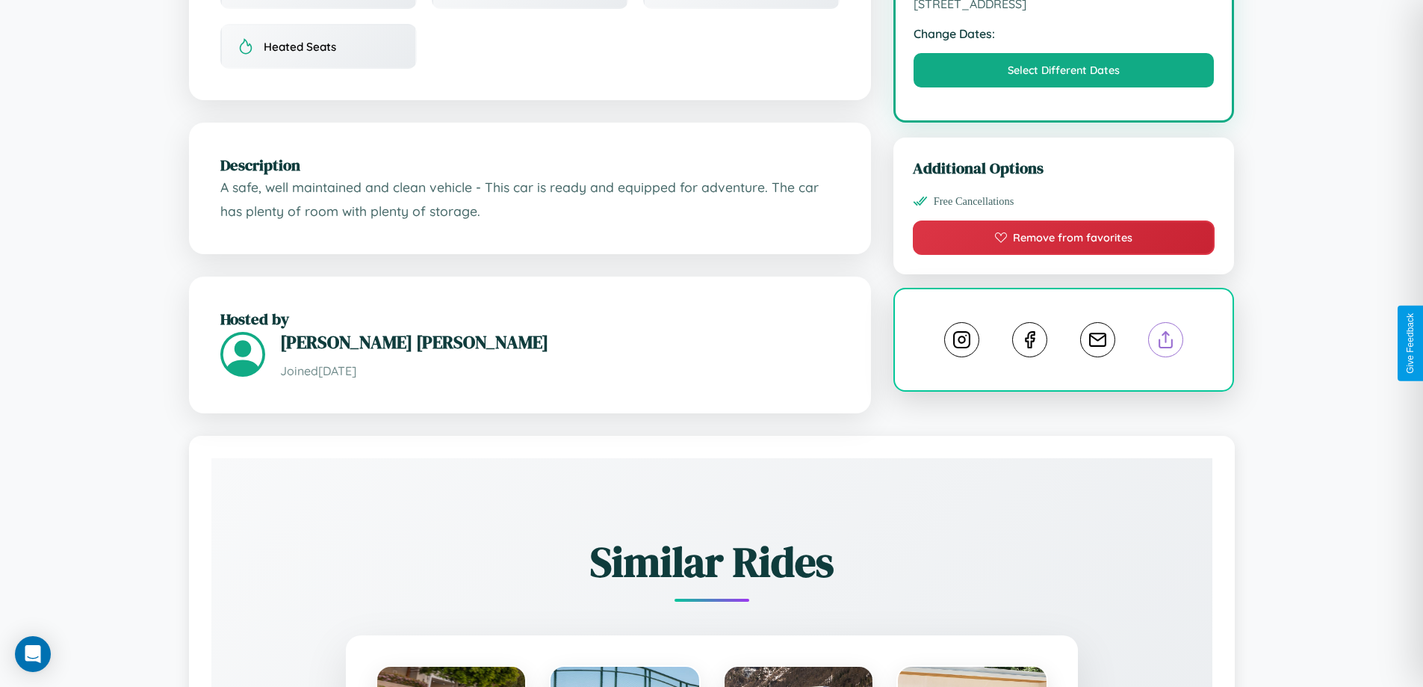
click at [1166, 342] on line at bounding box center [1166, 337] width 0 height 10
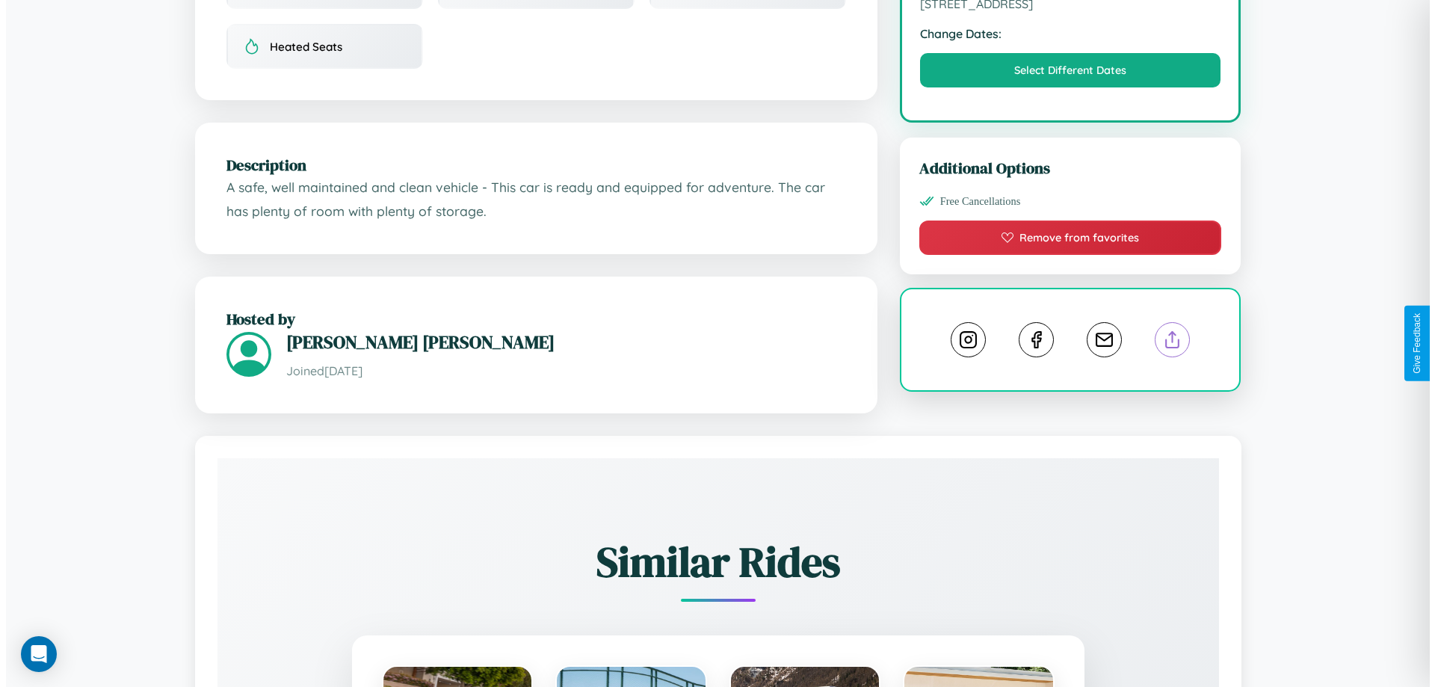
scroll to position [0, 0]
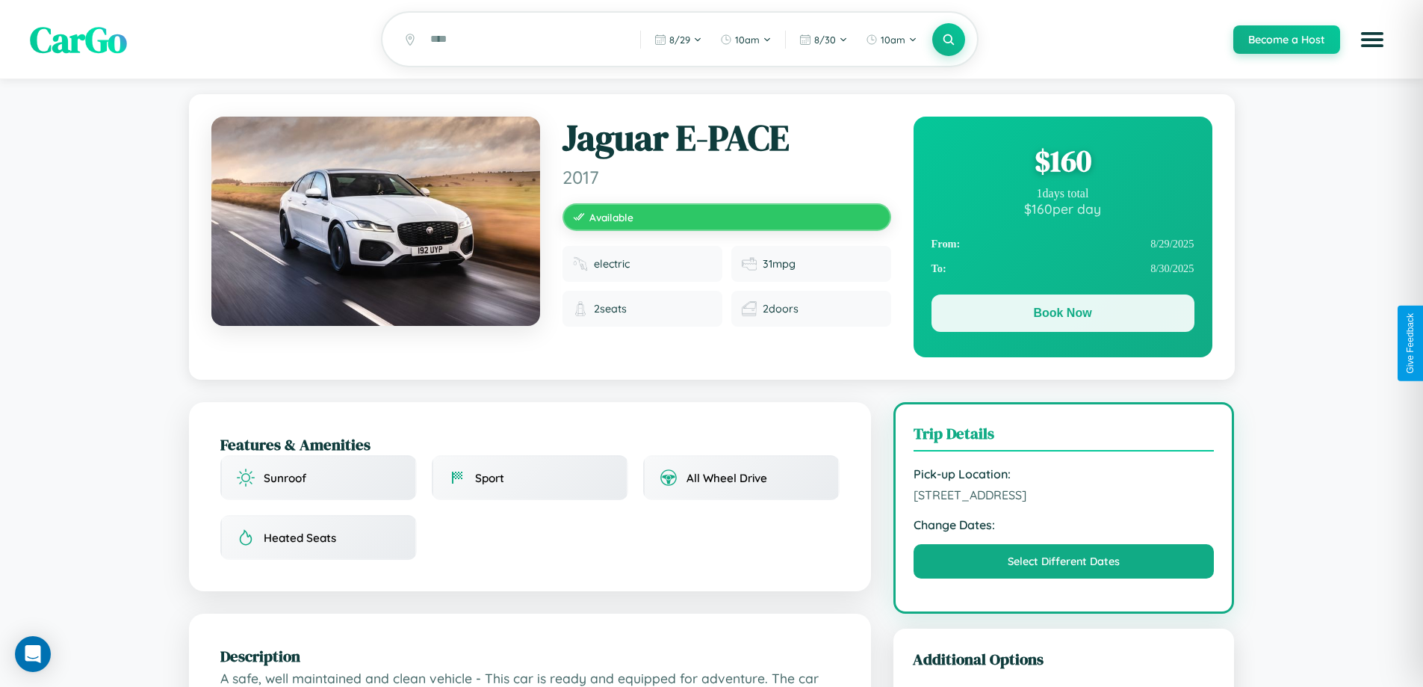
click at [1063, 315] on button "Book Now" at bounding box center [1063, 312] width 263 height 37
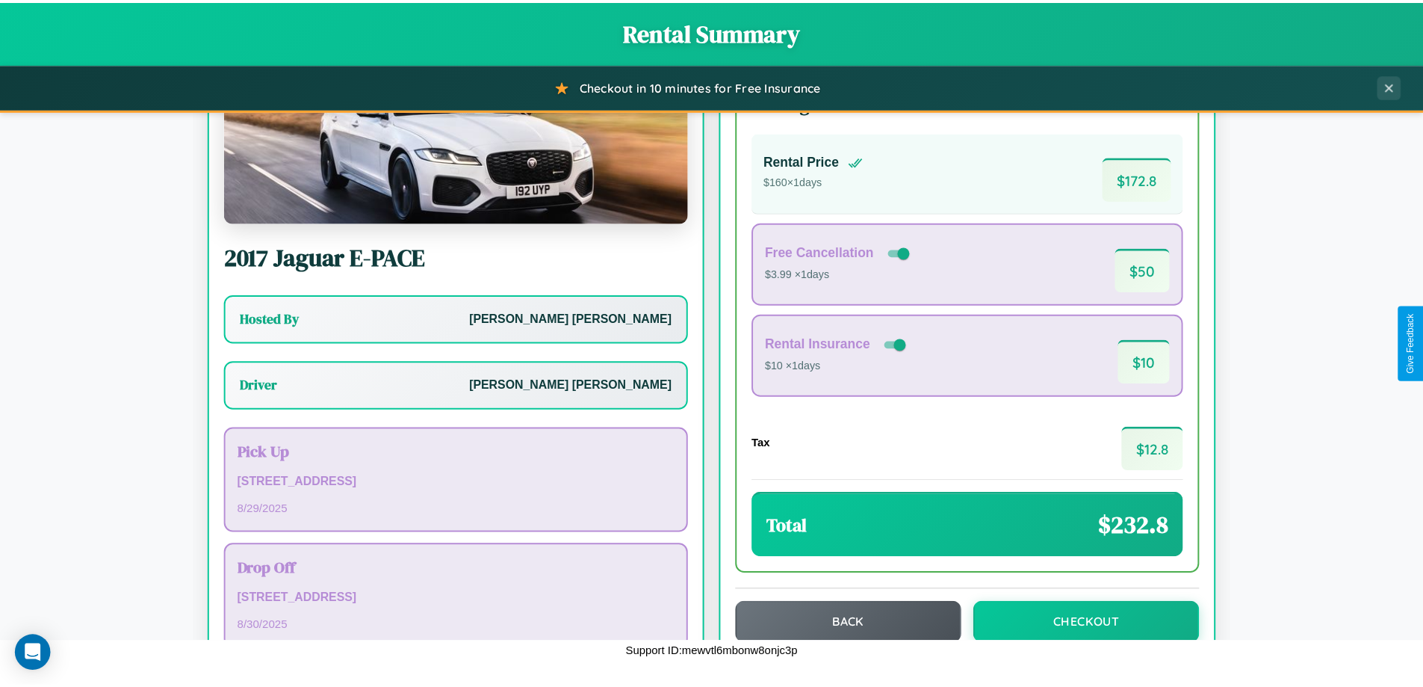
scroll to position [108, 0]
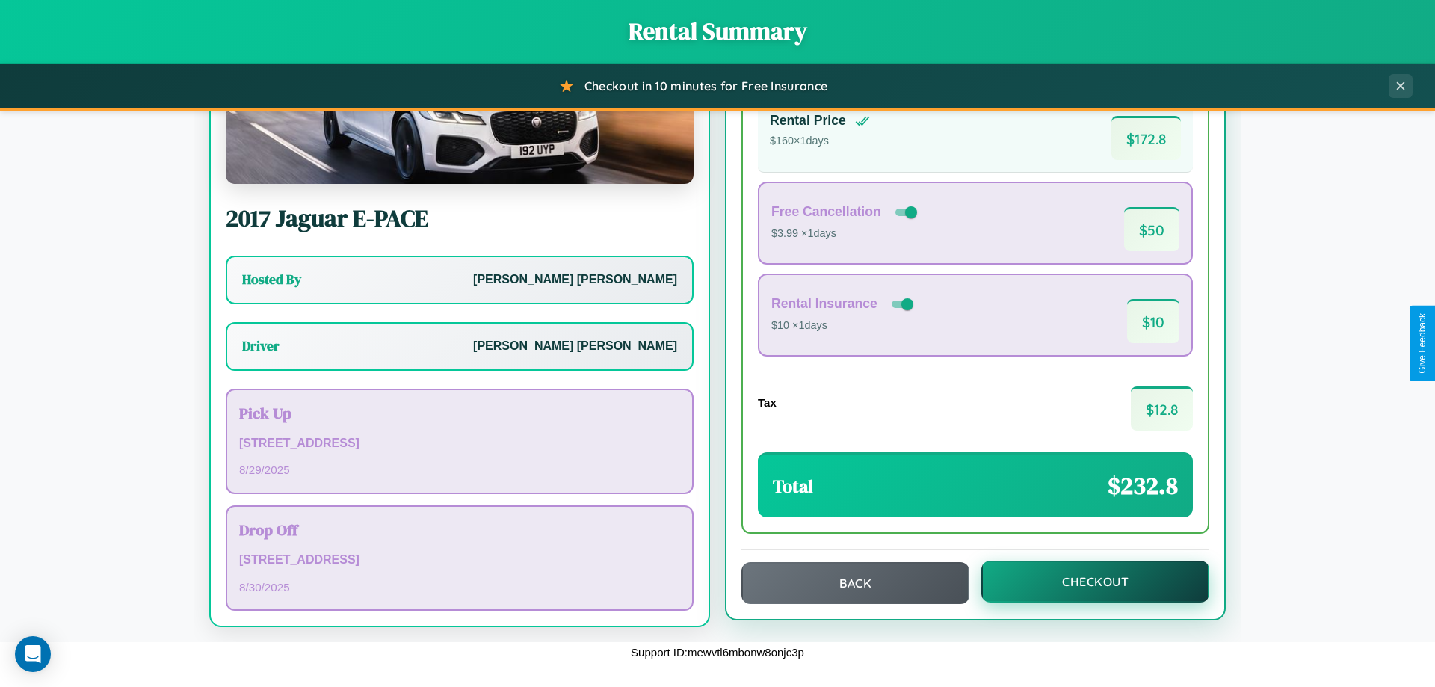
click at [1085, 581] on button "Checkout" at bounding box center [1095, 581] width 228 height 42
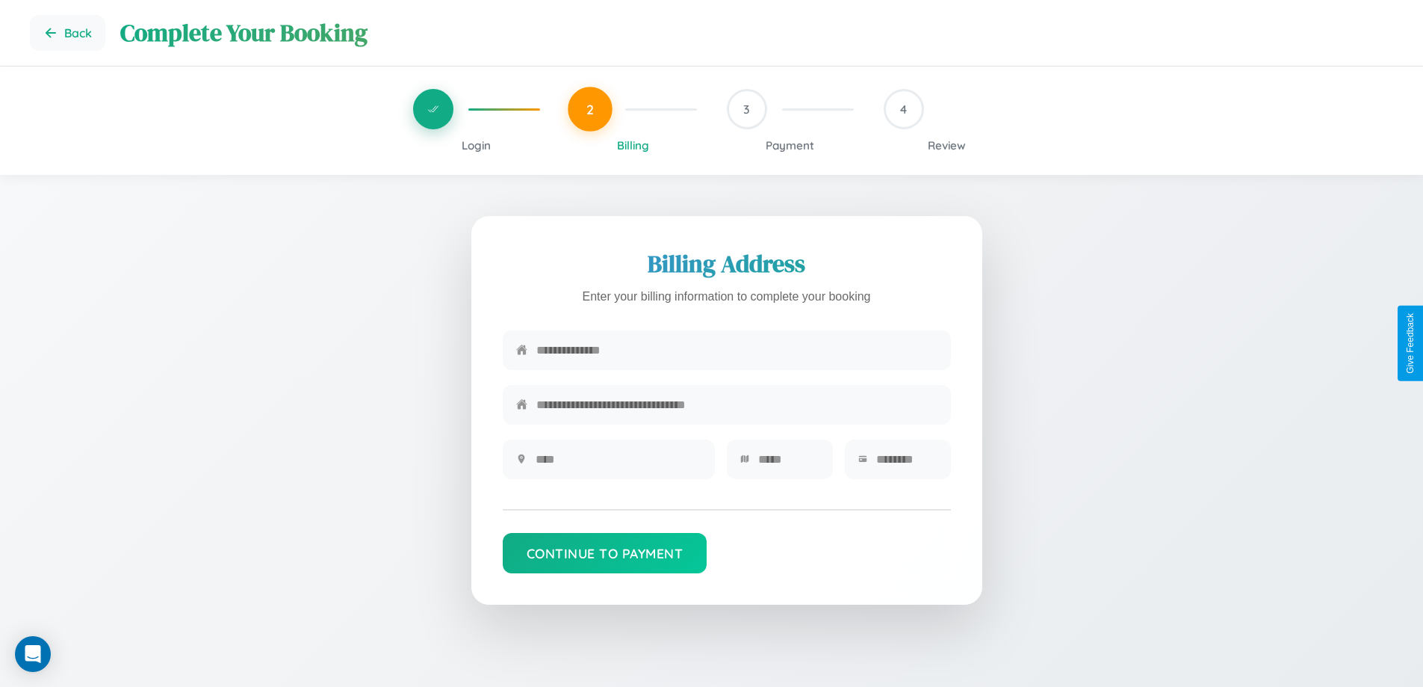
click at [737, 352] on input "text" at bounding box center [736, 350] width 401 height 37
type input "**********"
click at [618, 464] on input "text" at bounding box center [619, 459] width 166 height 37
type input "********"
click at [788, 464] on input "text" at bounding box center [788, 459] width 61 height 37
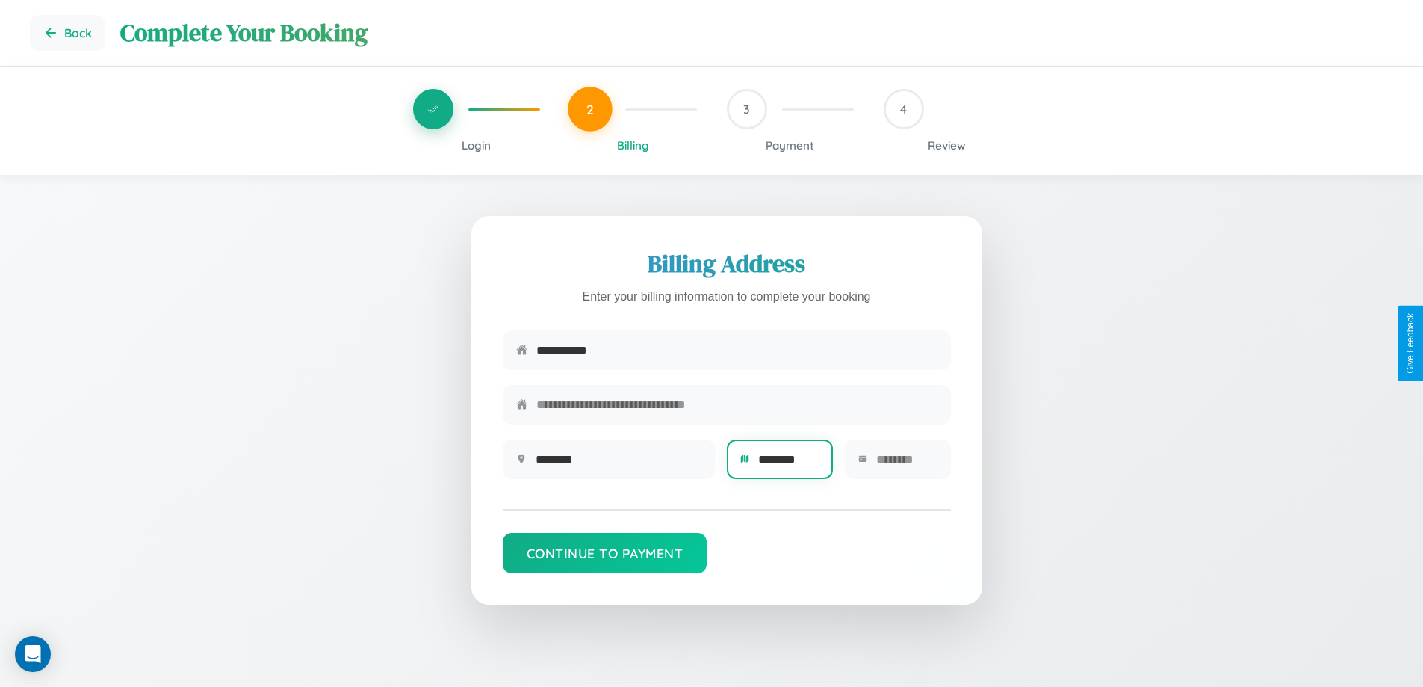
type input "********"
click at [906, 464] on input "text" at bounding box center [906, 459] width 61 height 37
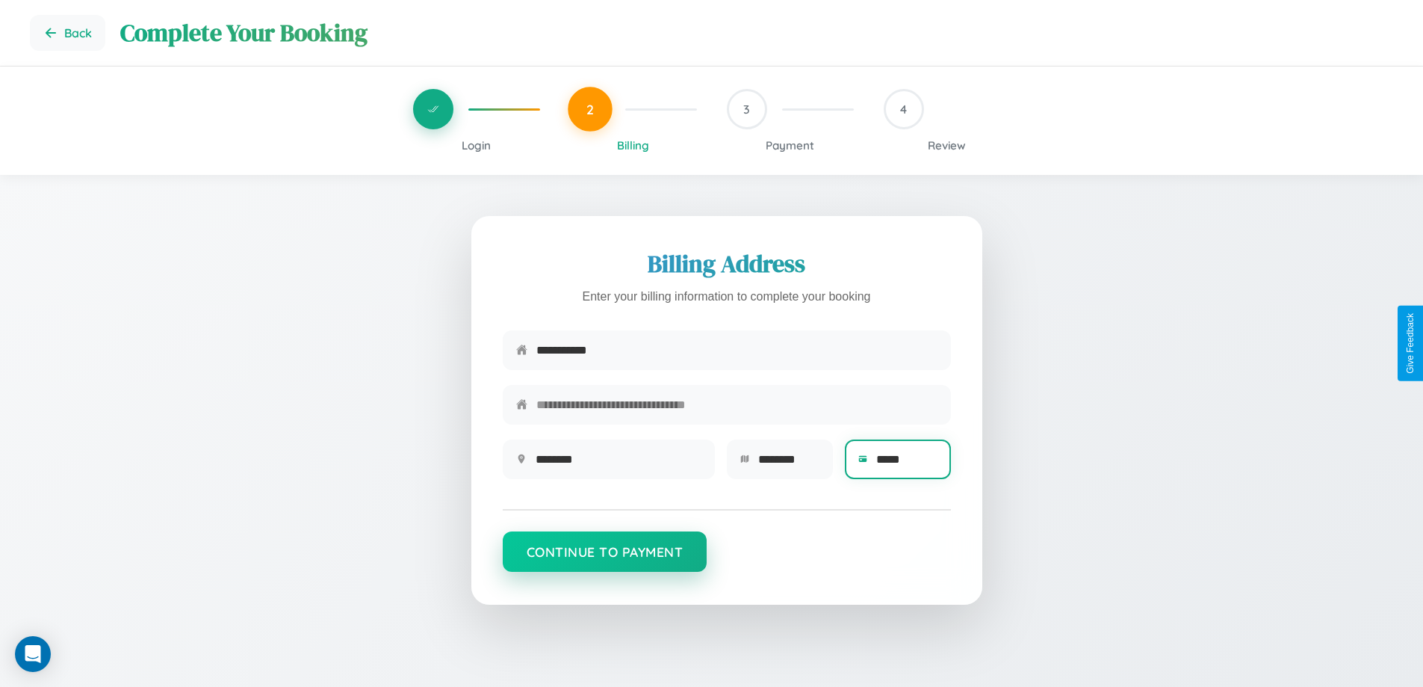
type input "*****"
click at [604, 559] on button "Continue to Payment" at bounding box center [605, 551] width 205 height 40
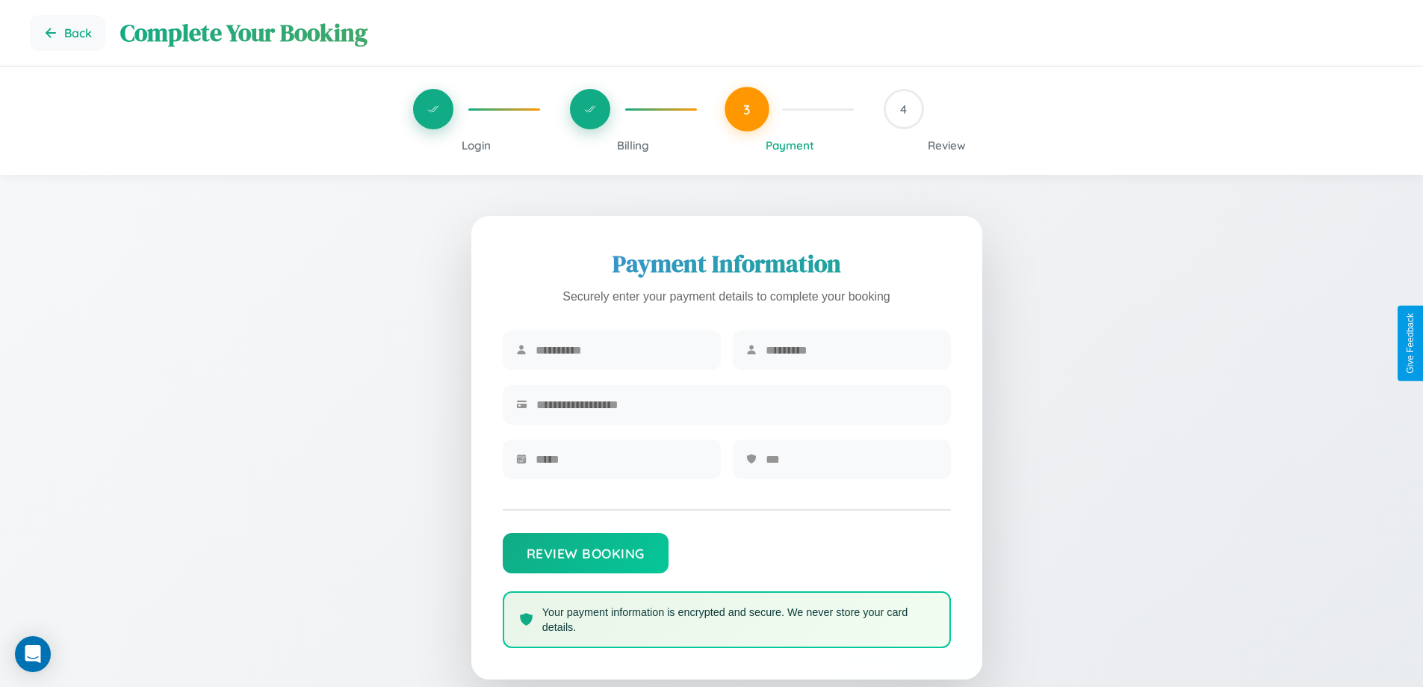
click at [621, 350] on input "text" at bounding box center [622, 350] width 172 height 37
type input "****"
click at [851, 350] on input "text" at bounding box center [852, 350] width 172 height 37
type input "*****"
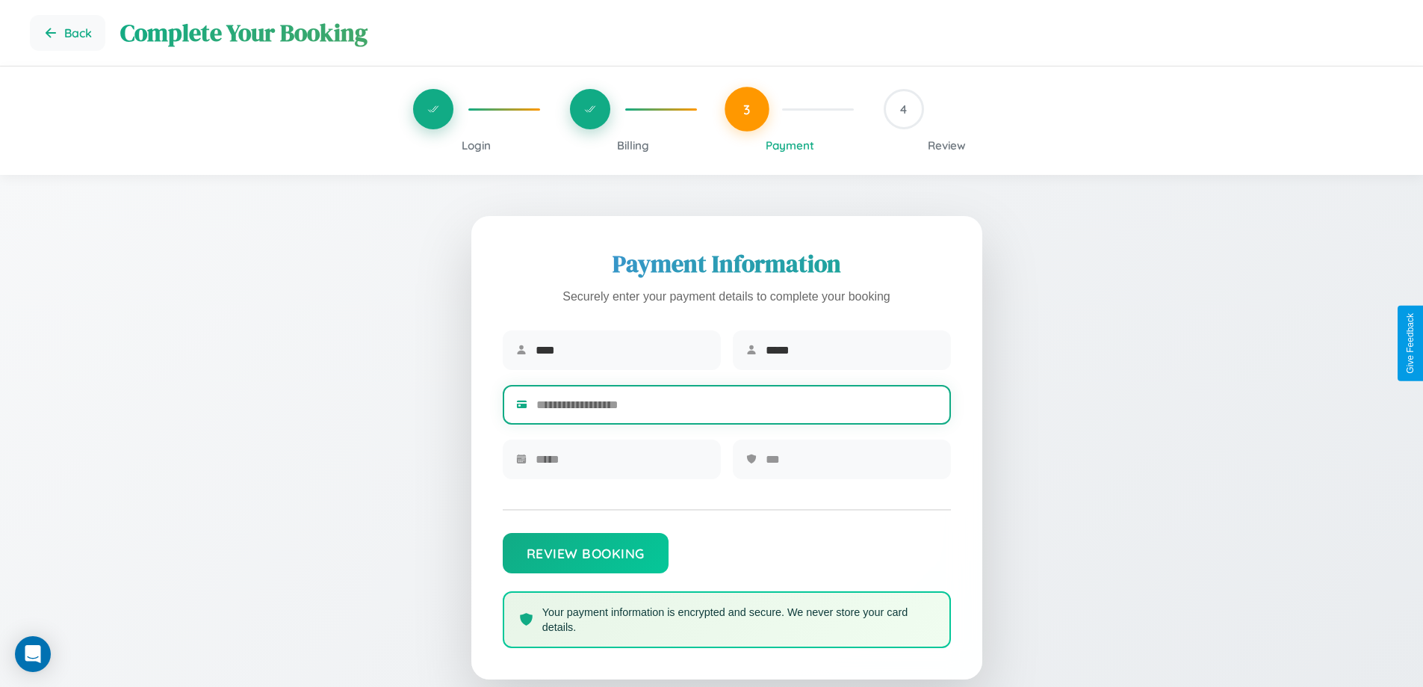
click at [737, 407] on input "text" at bounding box center [736, 404] width 401 height 37
type input "**********"
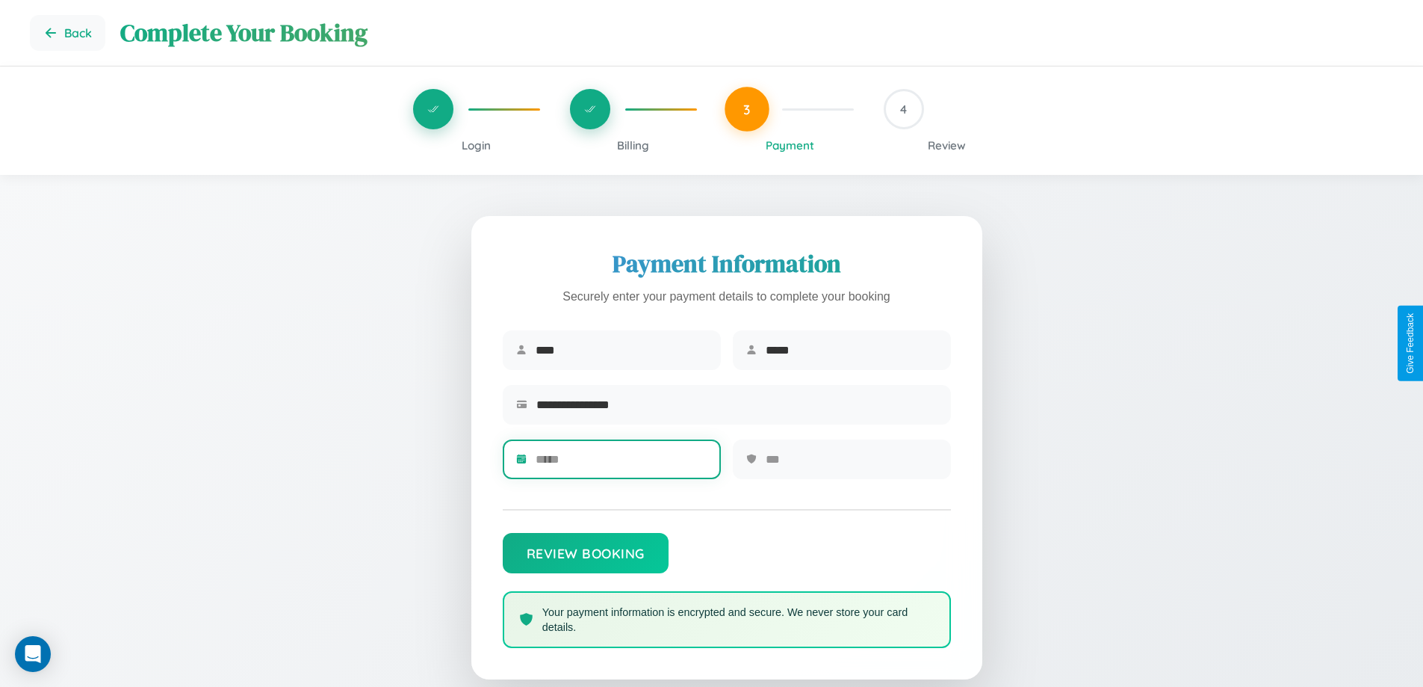
click at [621, 464] on input "text" at bounding box center [622, 459] width 172 height 37
type input "*****"
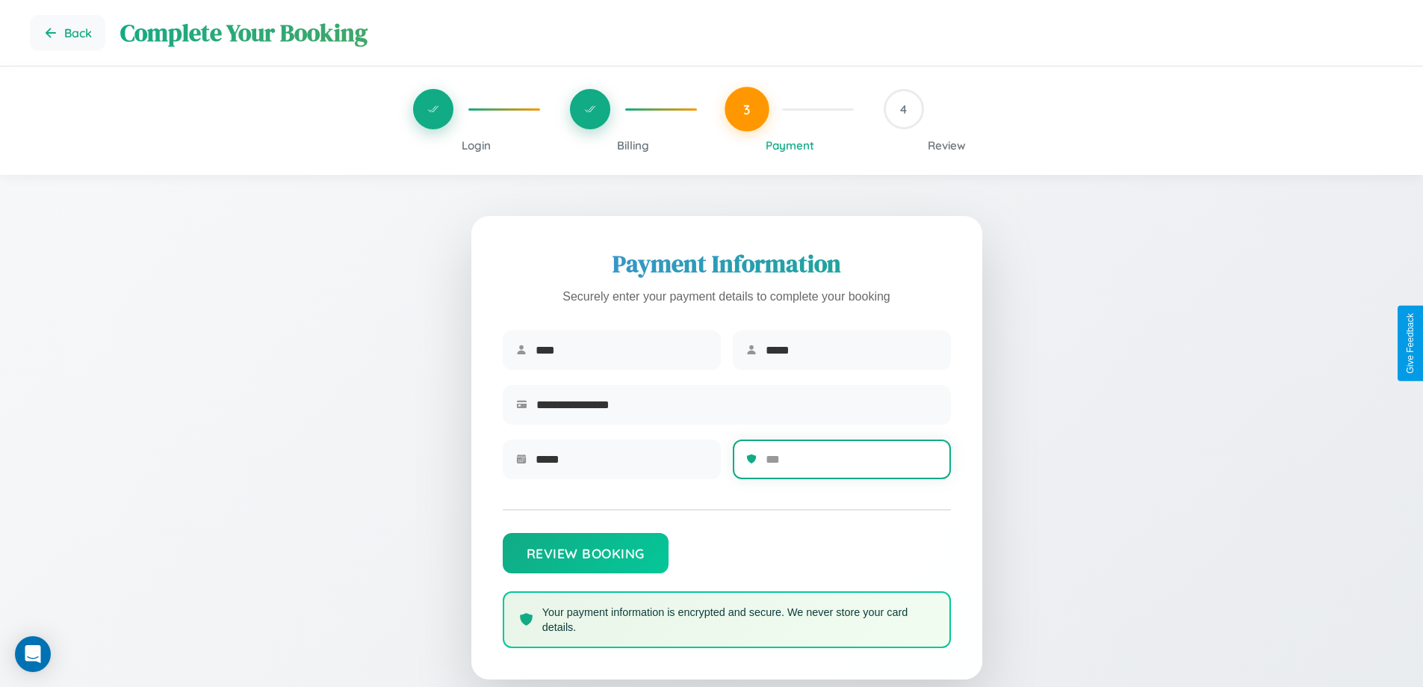
click at [851, 464] on input "text" at bounding box center [852, 459] width 172 height 37
type input "***"
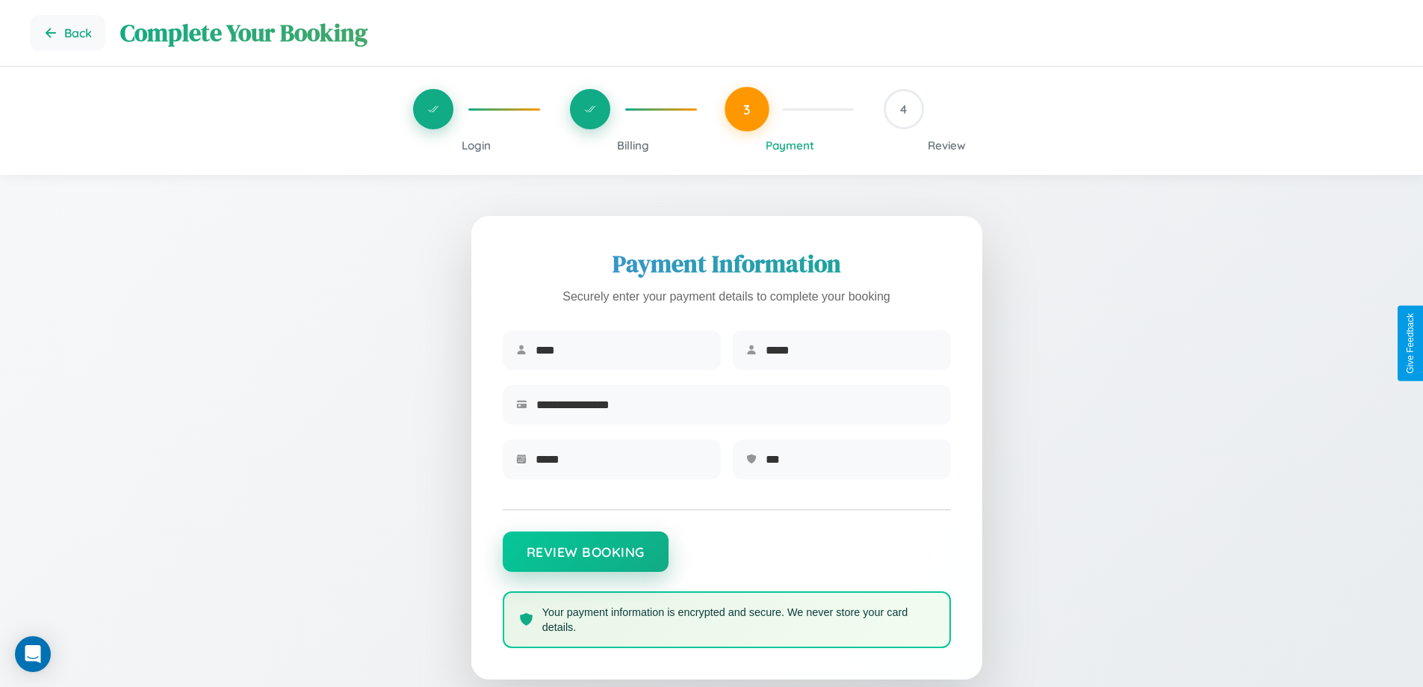
click at [585, 559] on button "Review Booking" at bounding box center [586, 551] width 166 height 40
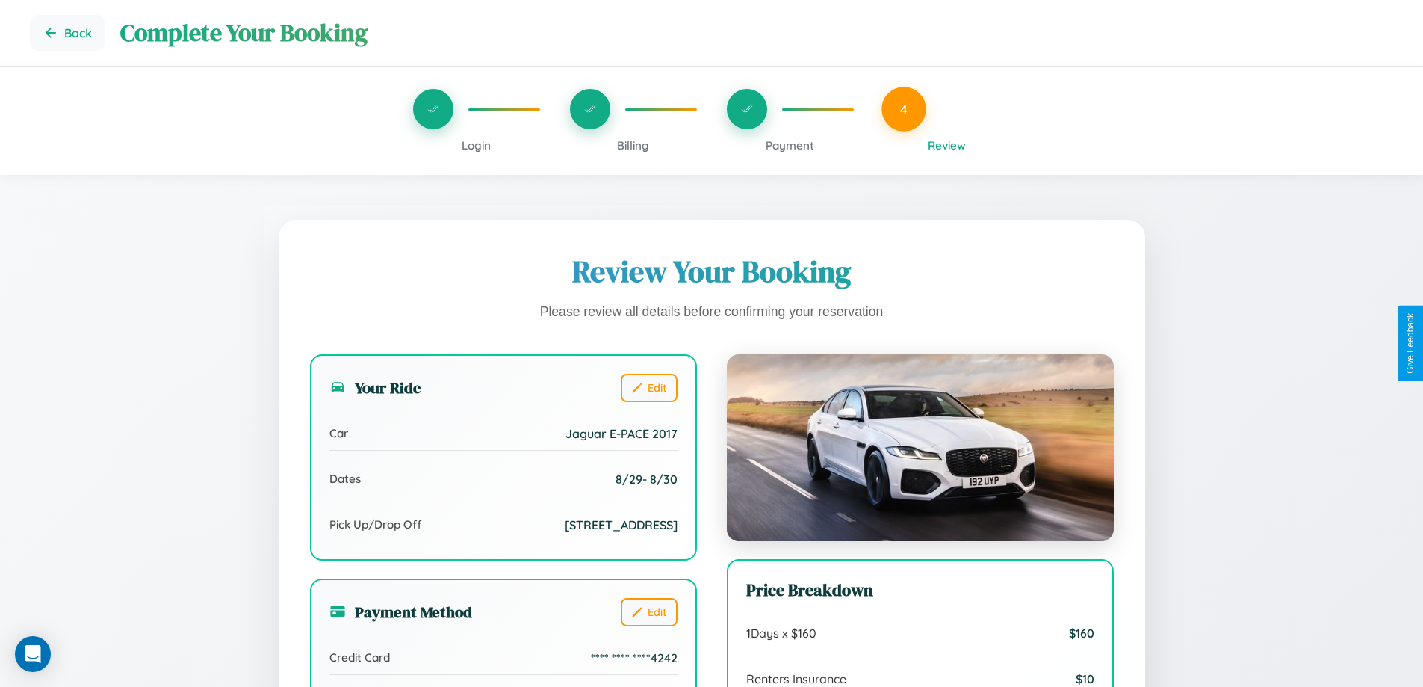
scroll to position [164, 0]
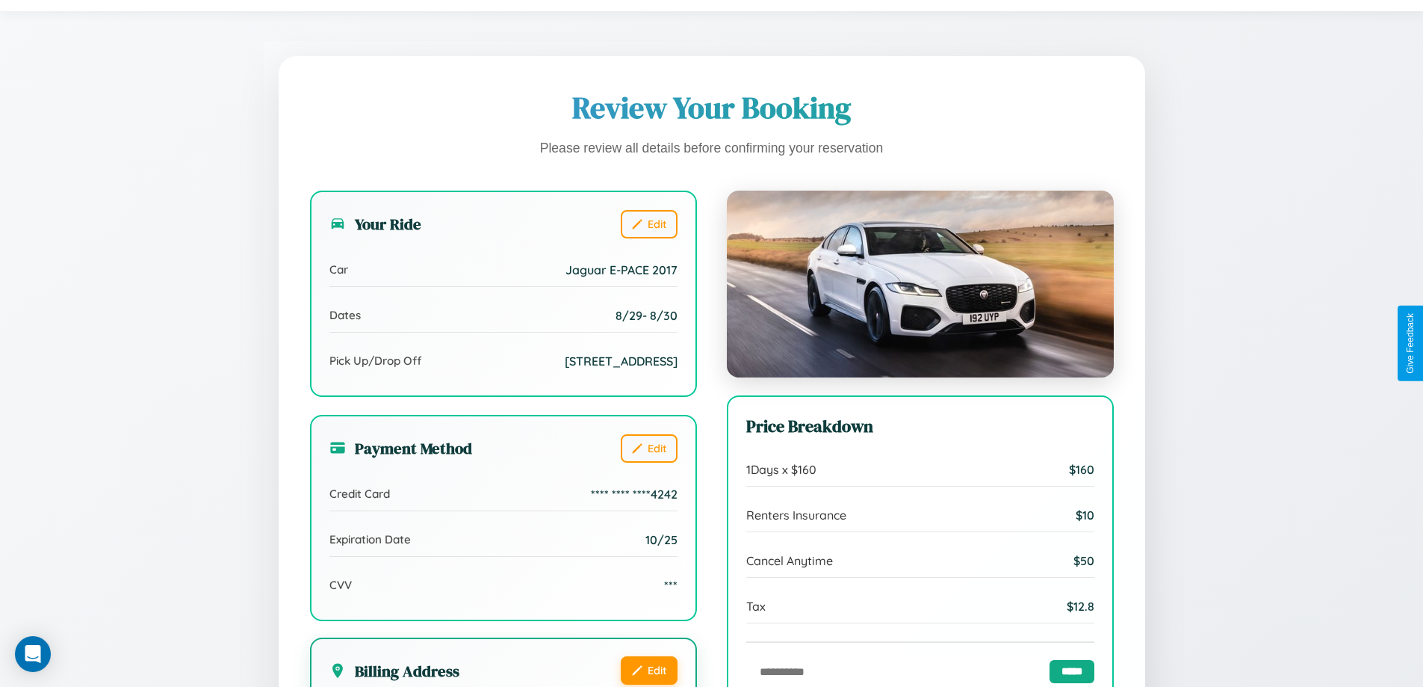
click at [649, 671] on button "Edit" at bounding box center [649, 670] width 57 height 28
click at [649, 669] on button "Edit" at bounding box center [649, 670] width 57 height 28
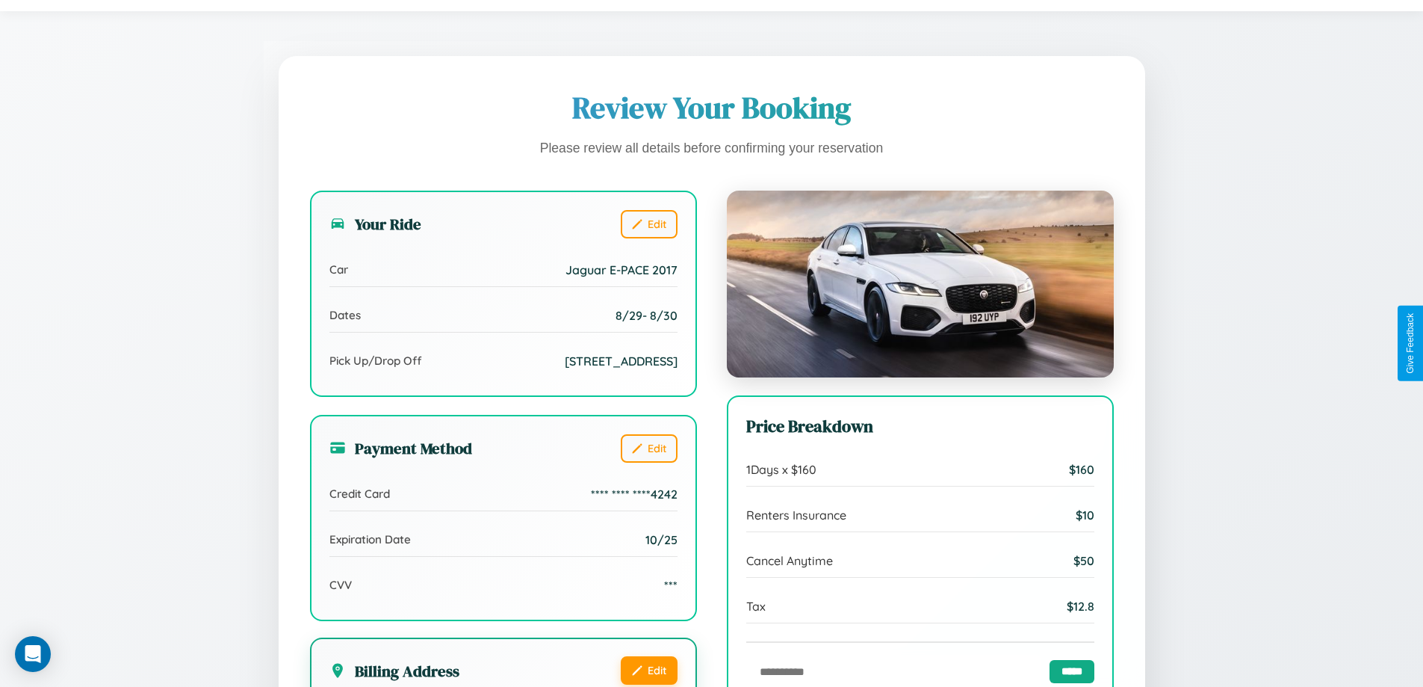
click at [649, 669] on button "Edit" at bounding box center [649, 670] width 57 height 28
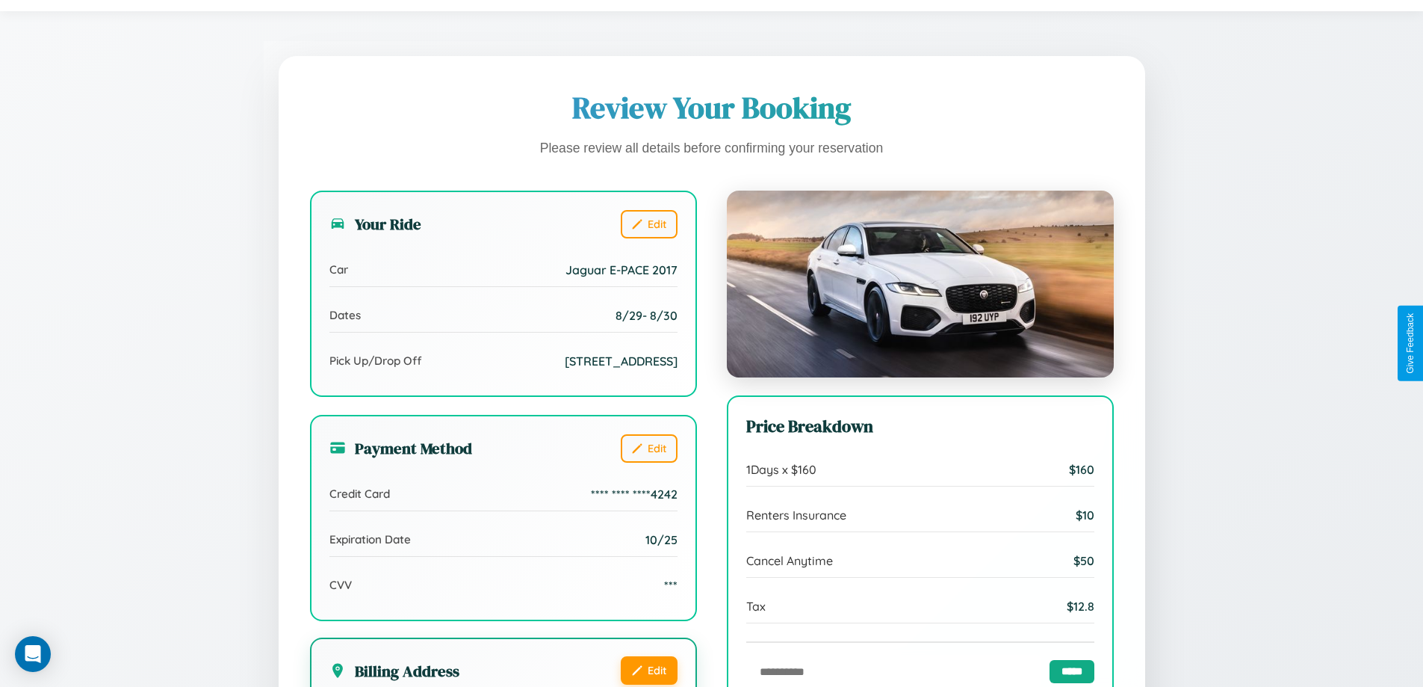
click at [649, 669] on button "Edit" at bounding box center [649, 670] width 57 height 28
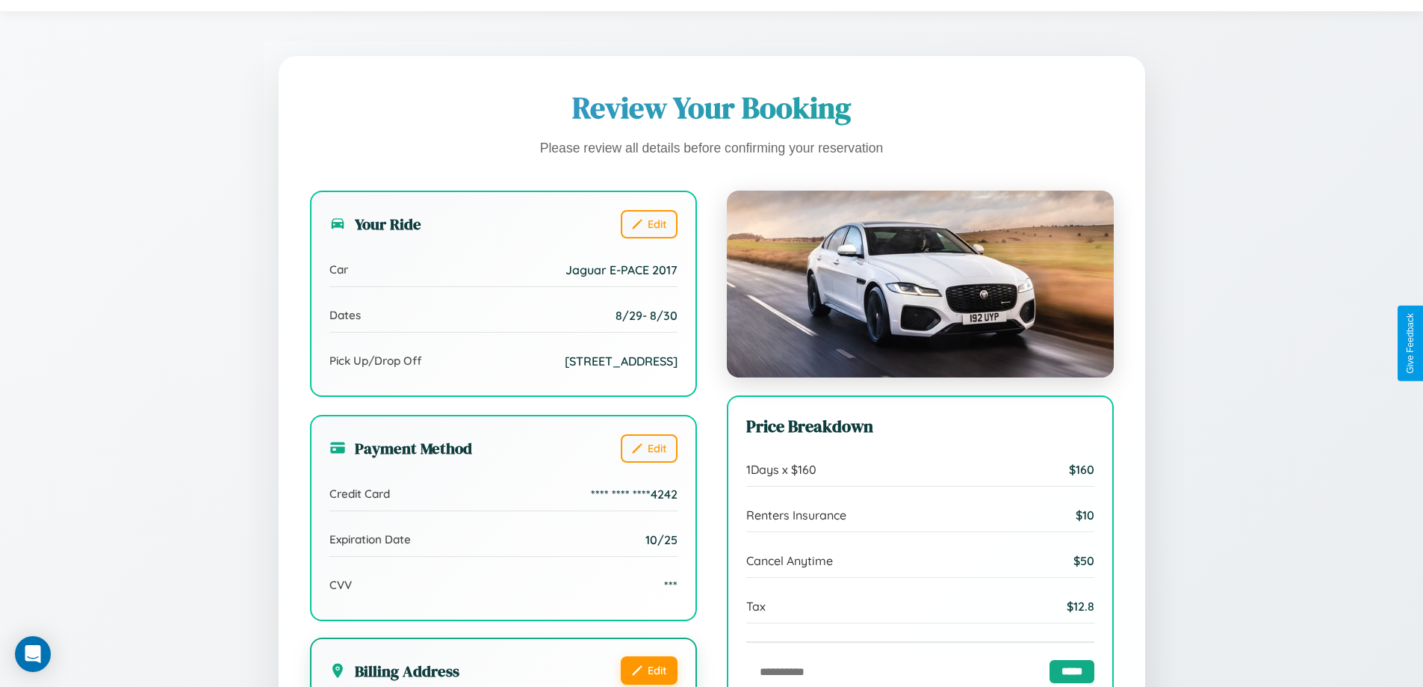
click at [649, 669] on button "Edit" at bounding box center [649, 670] width 57 height 28
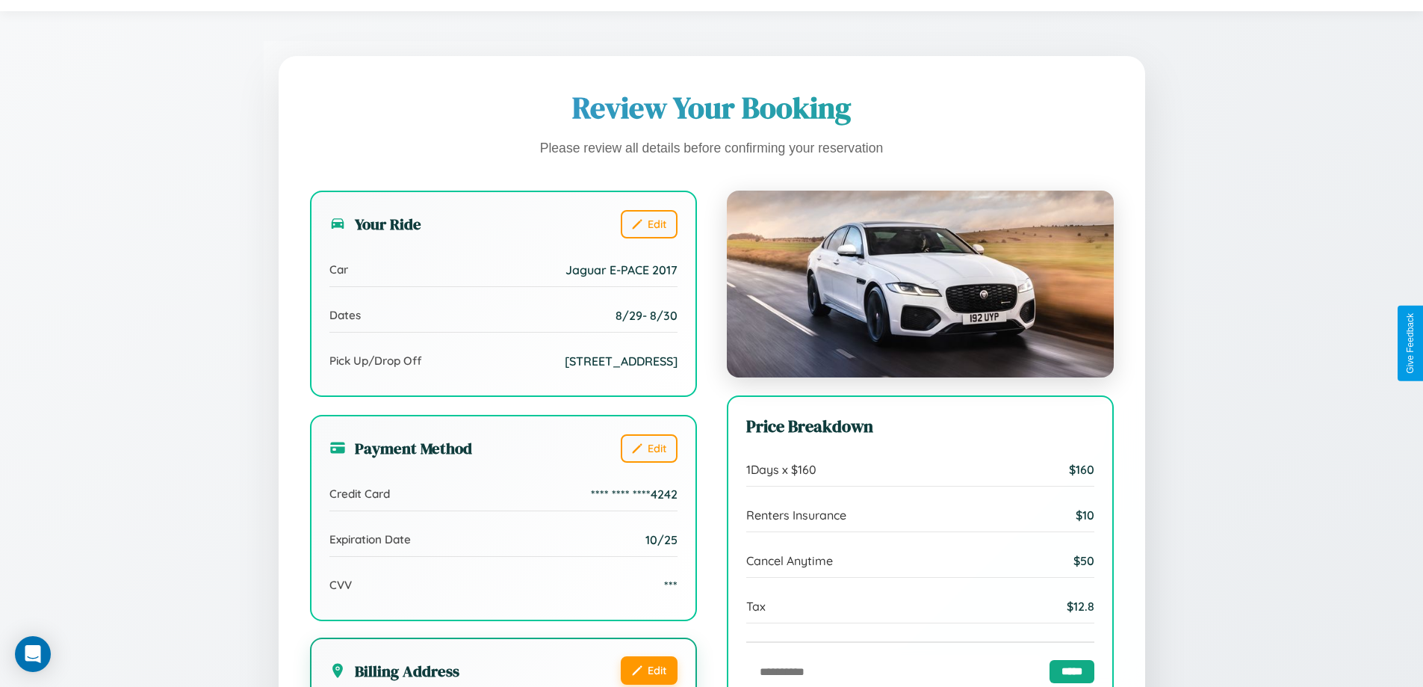
click at [649, 669] on button "Edit" at bounding box center [649, 670] width 57 height 28
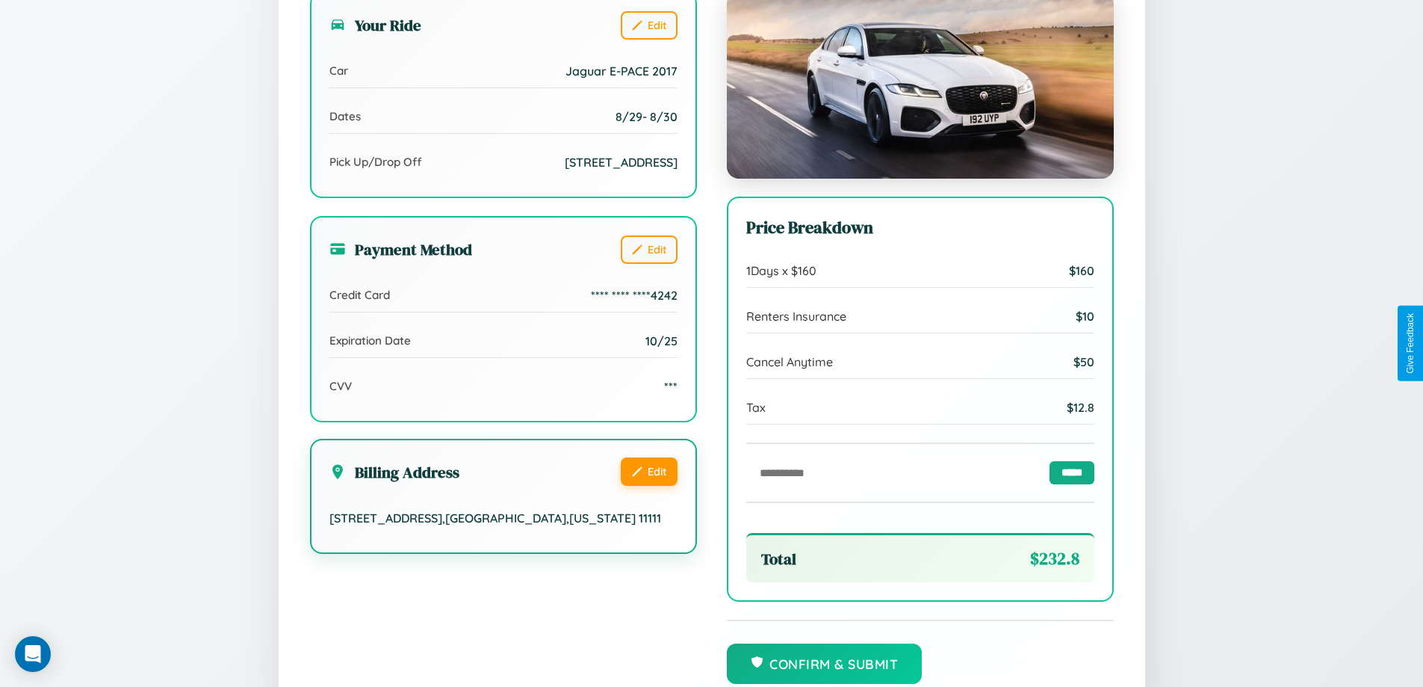
scroll to position [457, 0]
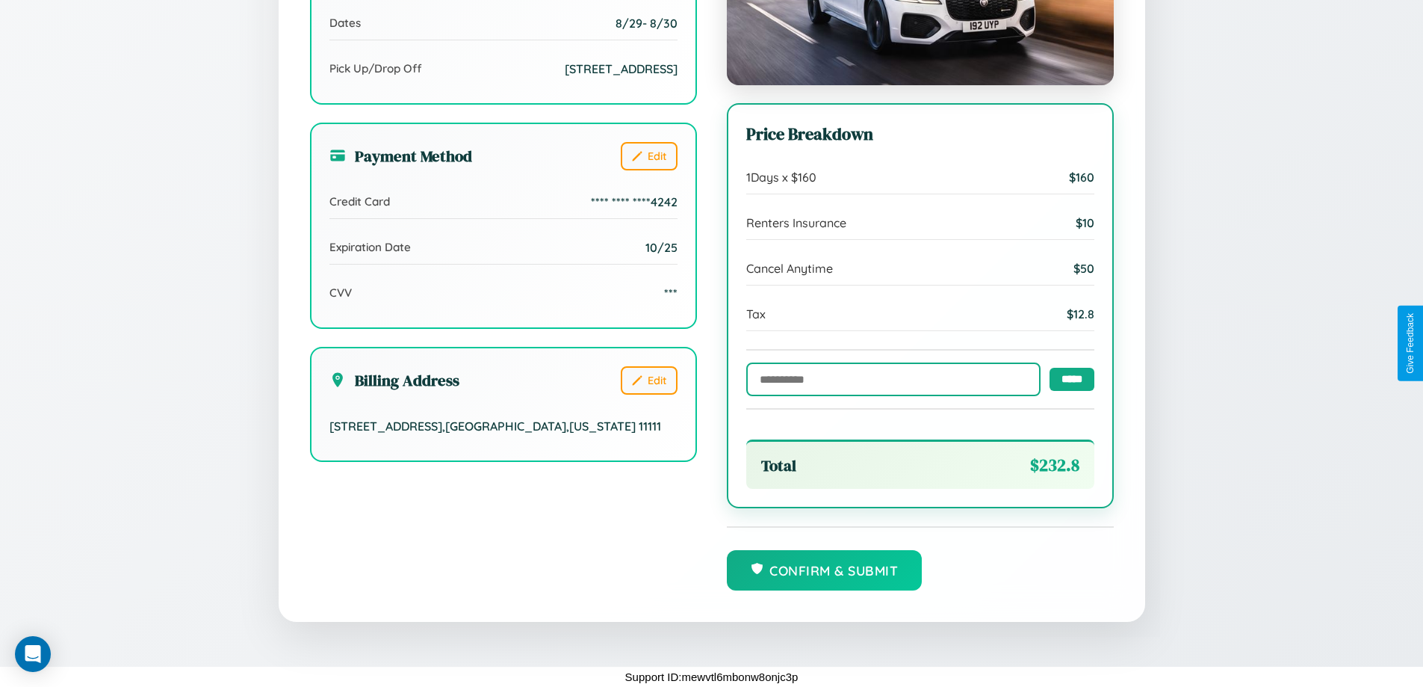
click at [889, 378] on input "text" at bounding box center [893, 379] width 294 height 34
type input "**********"
click at [1068, 378] on input "*****" at bounding box center [1072, 378] width 45 height 23
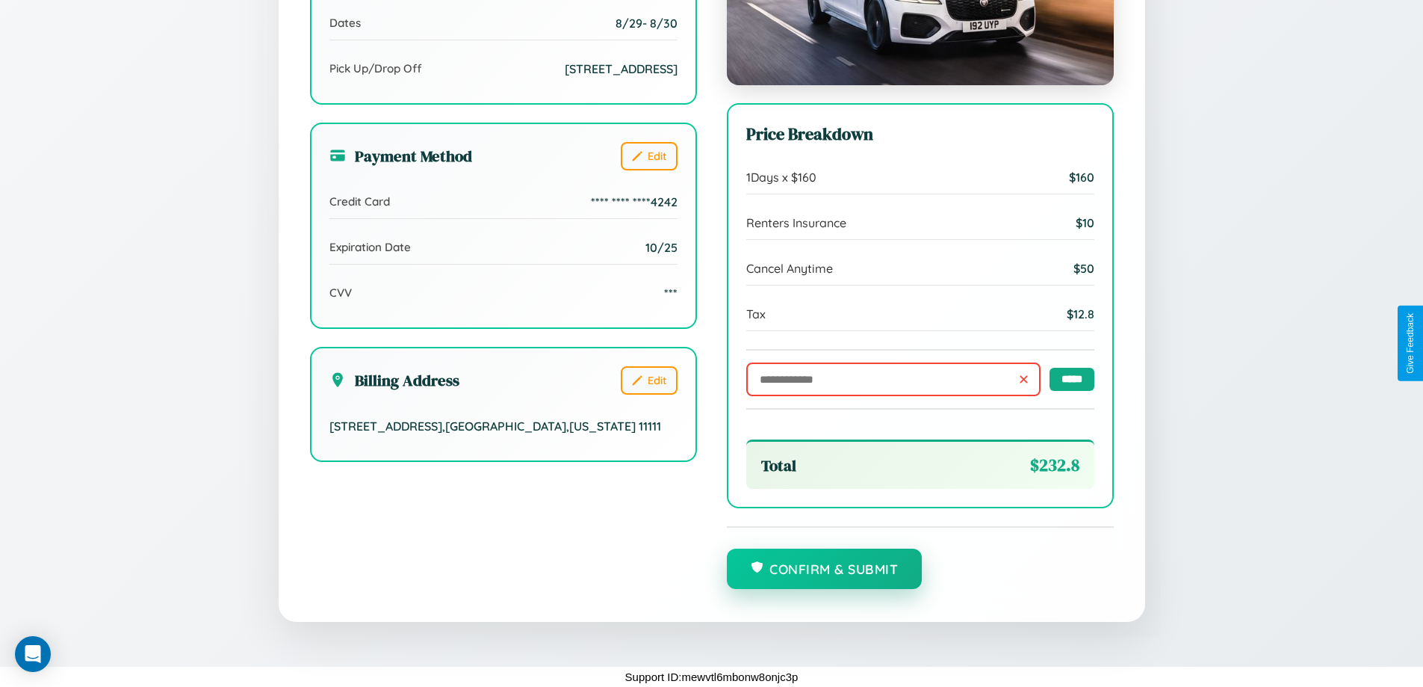
click at [824, 569] on button "Confirm & Submit" at bounding box center [825, 568] width 196 height 40
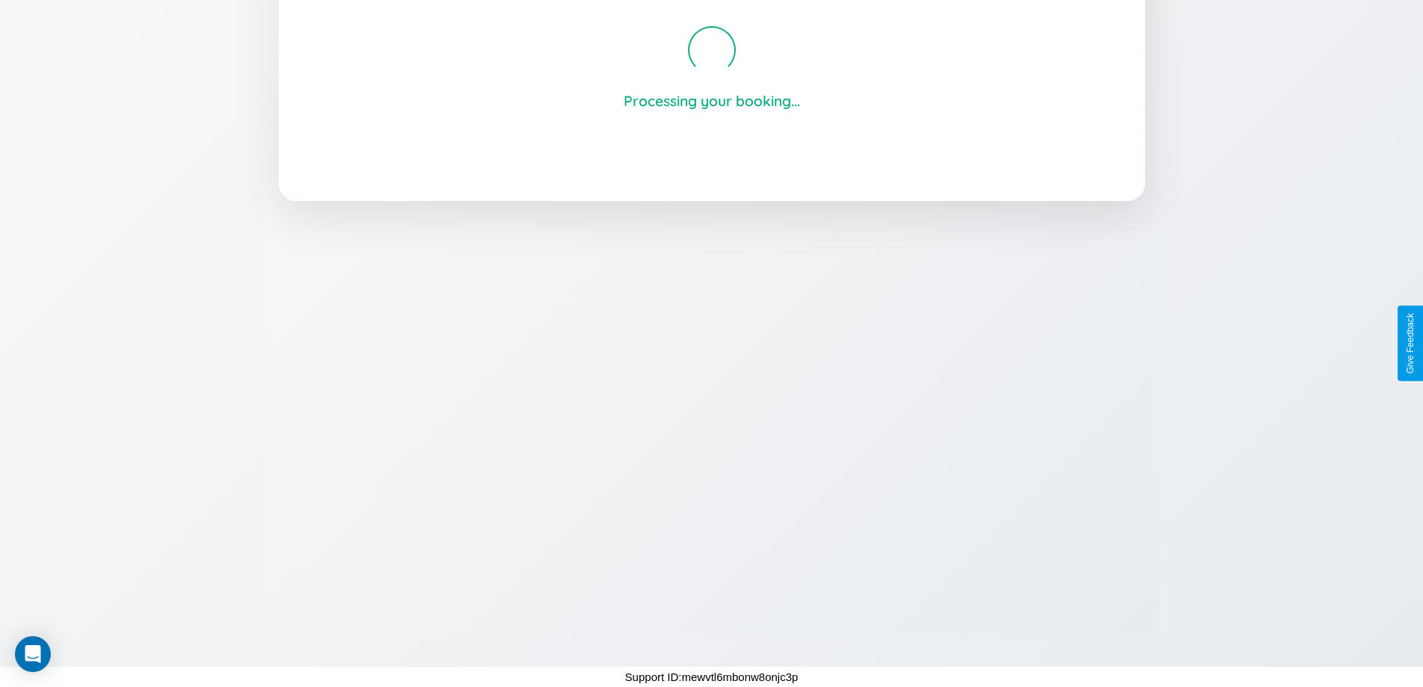
scroll to position [285, 0]
